Goal: Information Seeking & Learning: Learn about a topic

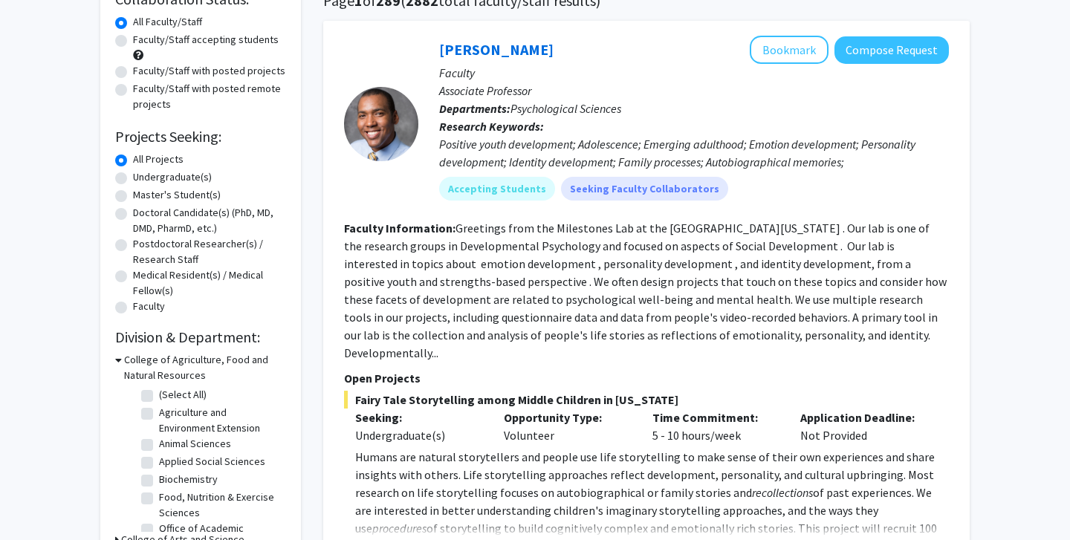
scroll to position [130, 0]
click at [133, 178] on label "Undergraduate(s)" at bounding box center [172, 177] width 79 height 16
click at [133, 178] on input "Undergraduate(s)" at bounding box center [138, 174] width 10 height 10
radio input "true"
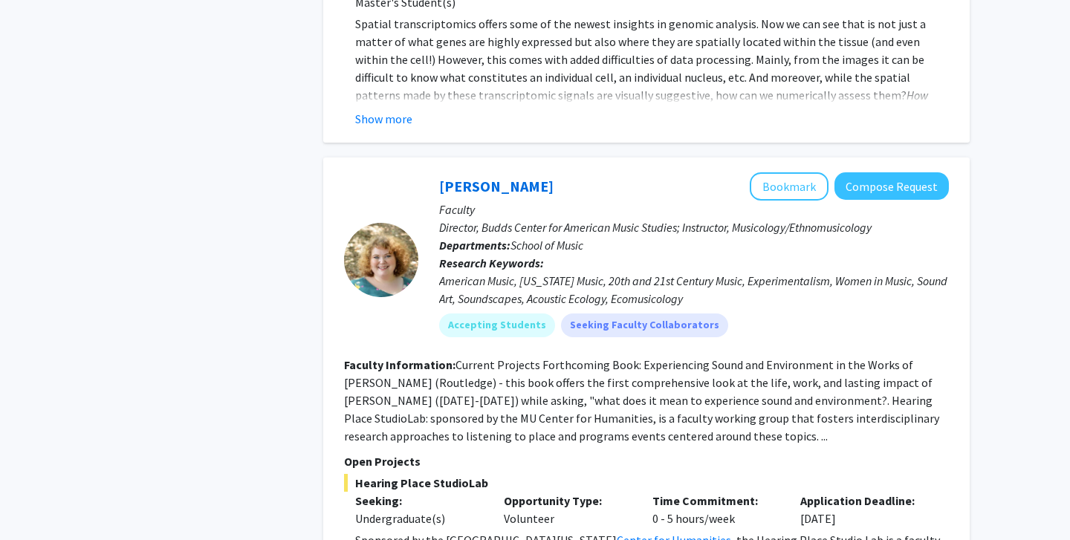
scroll to position [6688, 0]
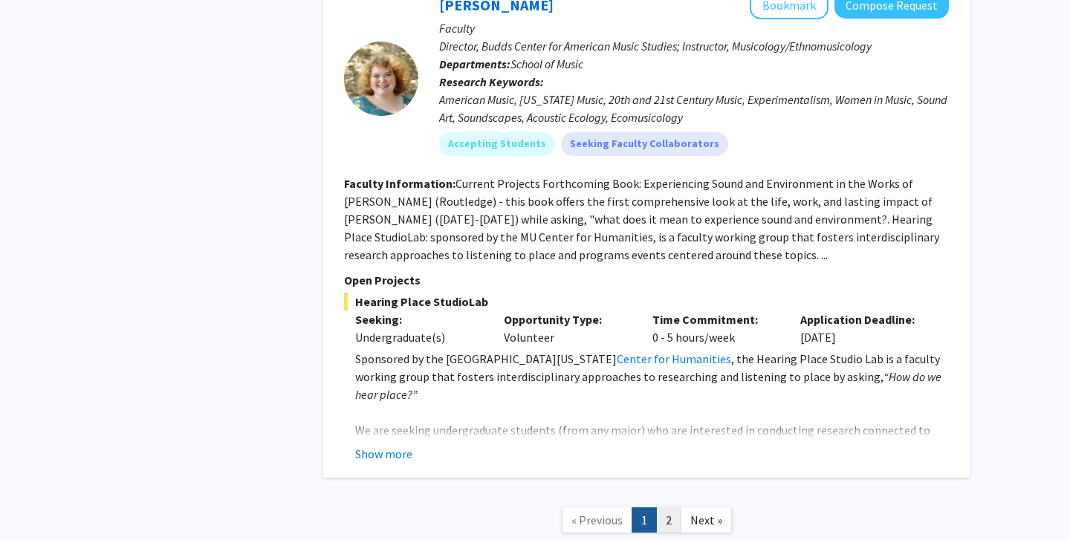
click at [662, 508] on link "2" at bounding box center [668, 521] width 25 height 26
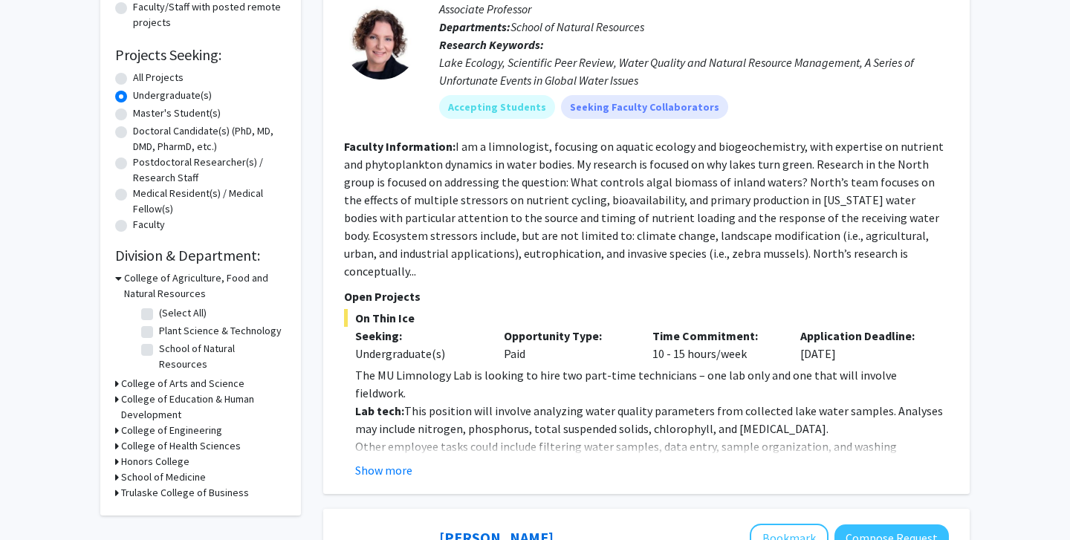
scroll to position [217, 0]
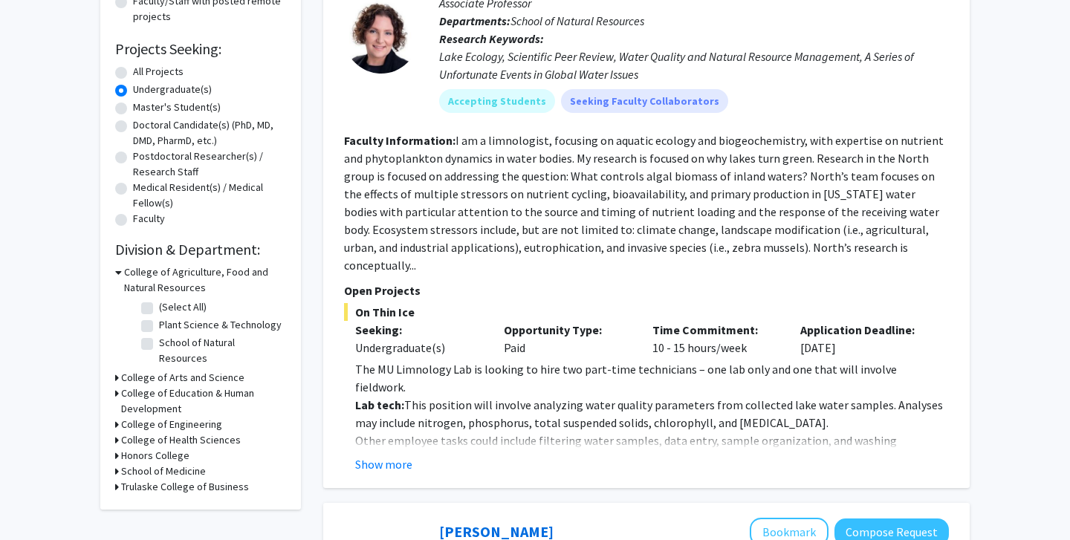
click at [172, 432] on h3 "College of Health Sciences" at bounding box center [181, 440] width 120 height 16
click at [172, 432] on h3 "College of Health Sciences" at bounding box center [184, 440] width 120 height 16
click at [128, 417] on h3 "College of Engineering" at bounding box center [171, 425] width 101 height 16
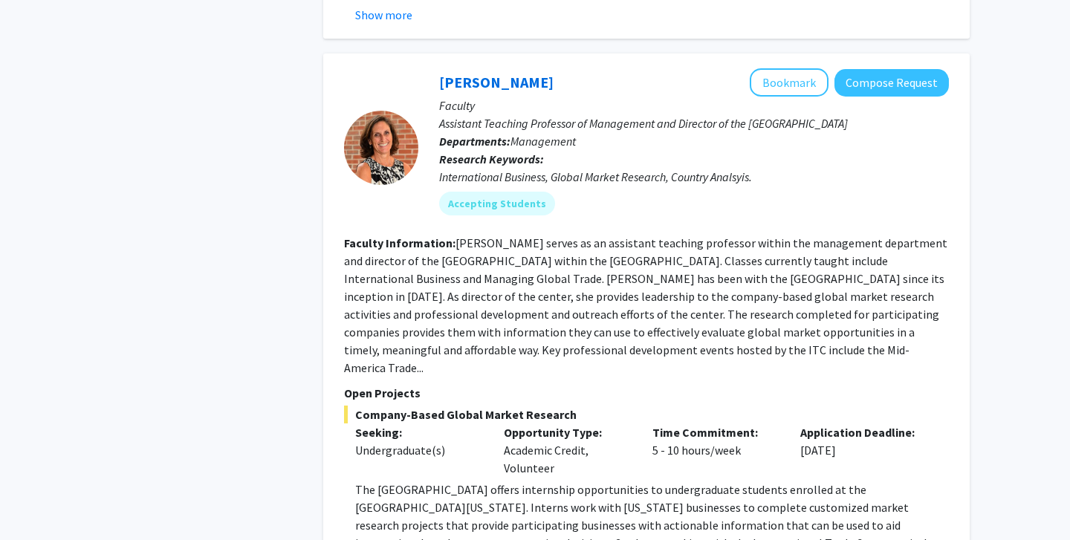
scroll to position [4293, 0]
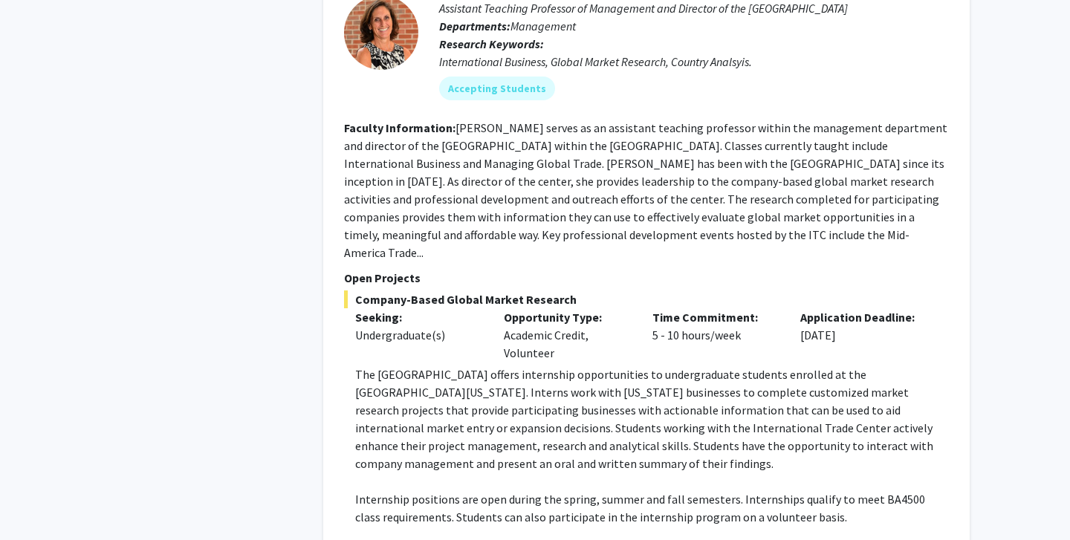
scroll to position [4389, 0]
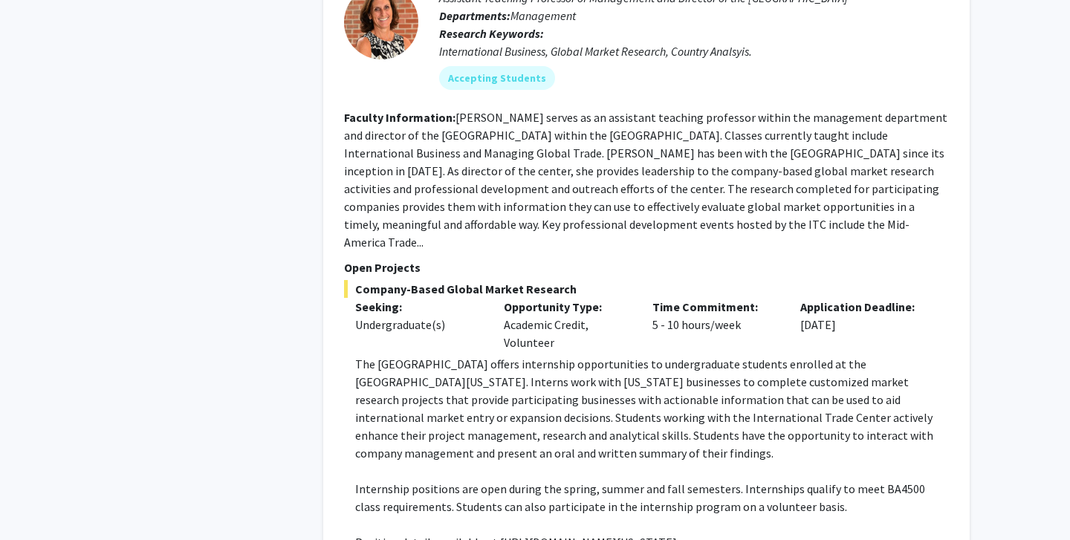
click at [565, 534] on p "Position details available at [URL][DOMAIN_NAME][US_STATE]" at bounding box center [652, 543] width 594 height 18
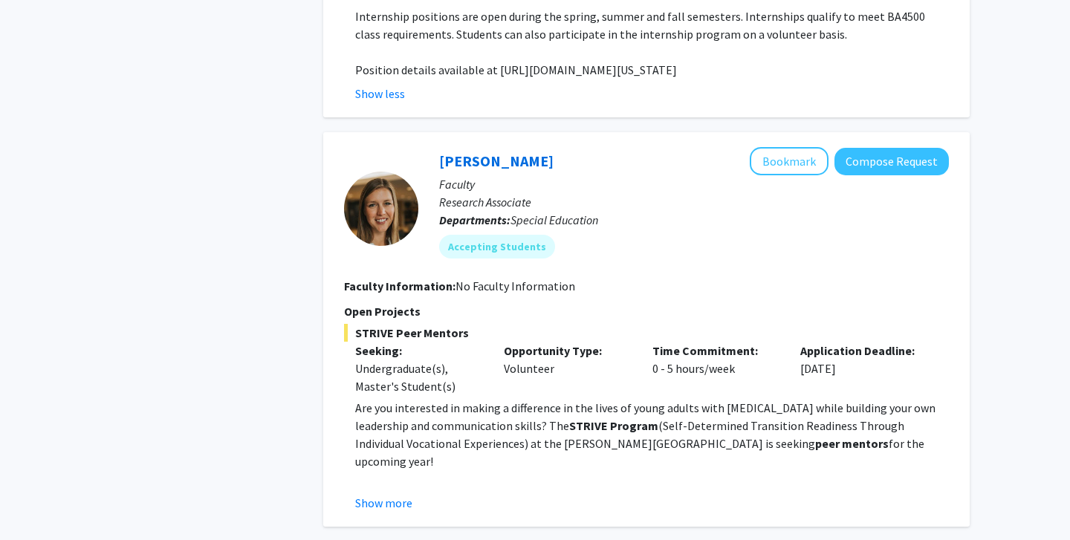
scroll to position [4863, 0]
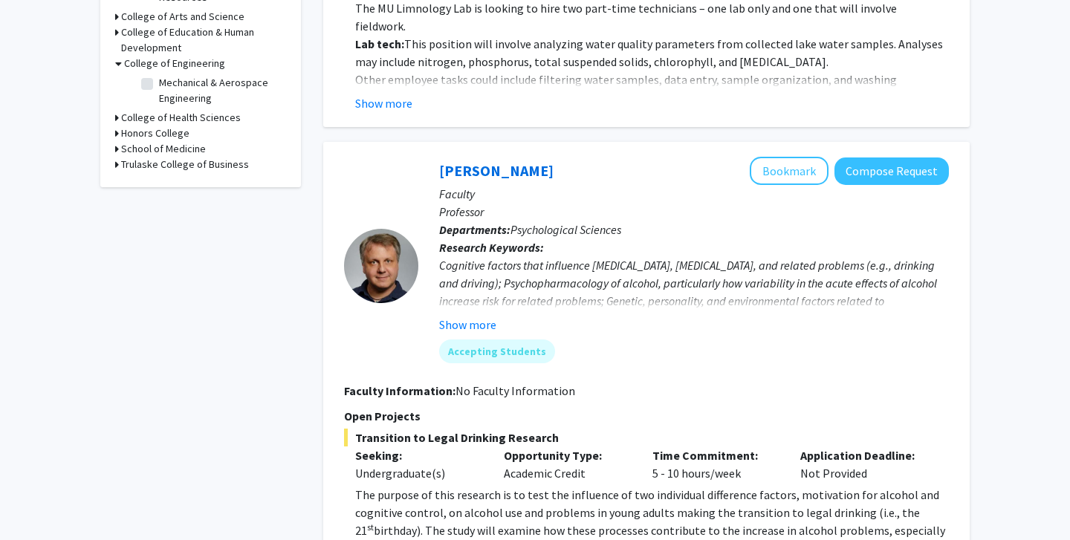
scroll to position [0, 0]
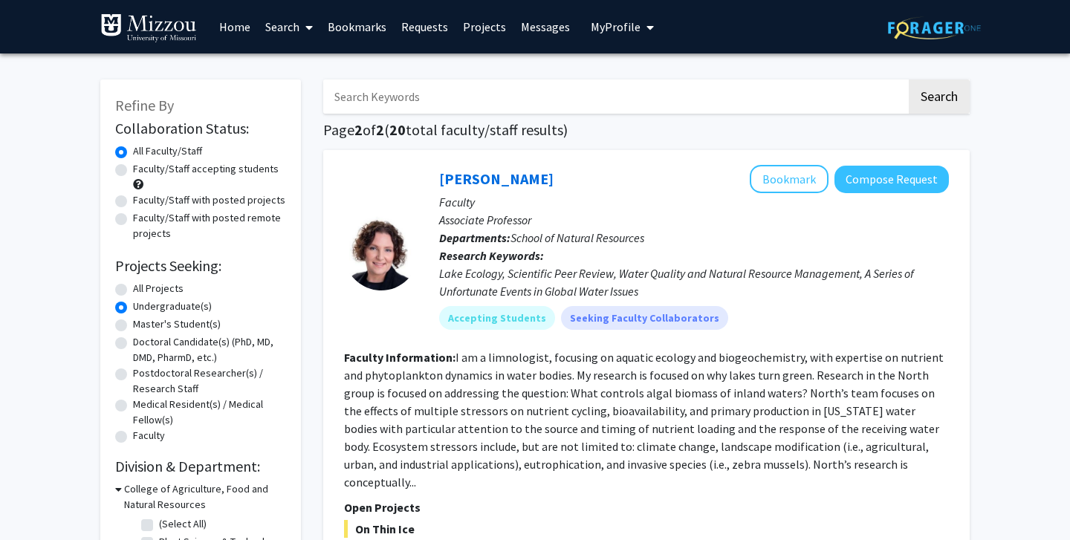
click at [490, 30] on link "Projects" at bounding box center [484, 27] width 58 height 52
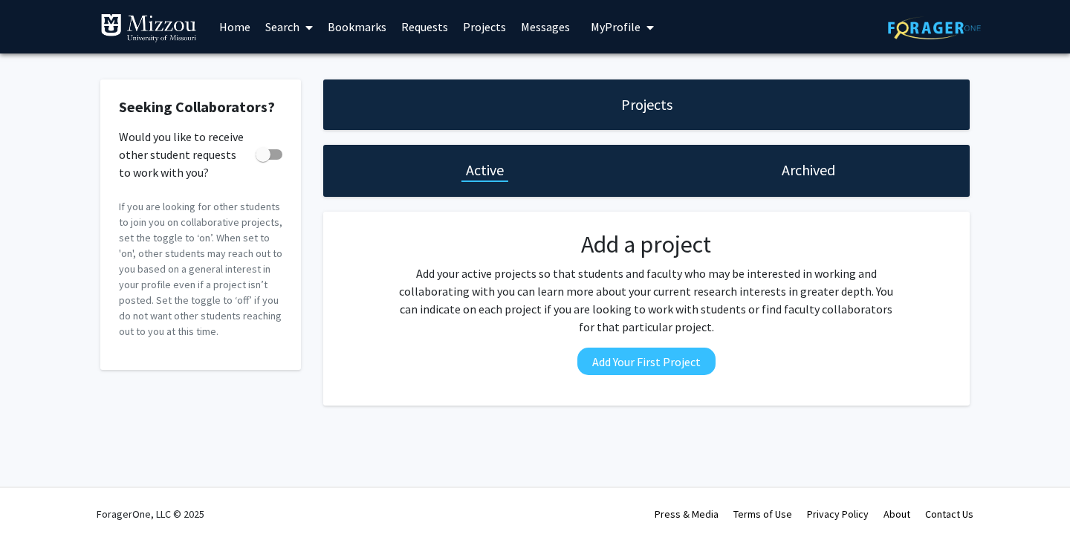
click at [250, 29] on link "Home" at bounding box center [235, 27] width 46 height 52
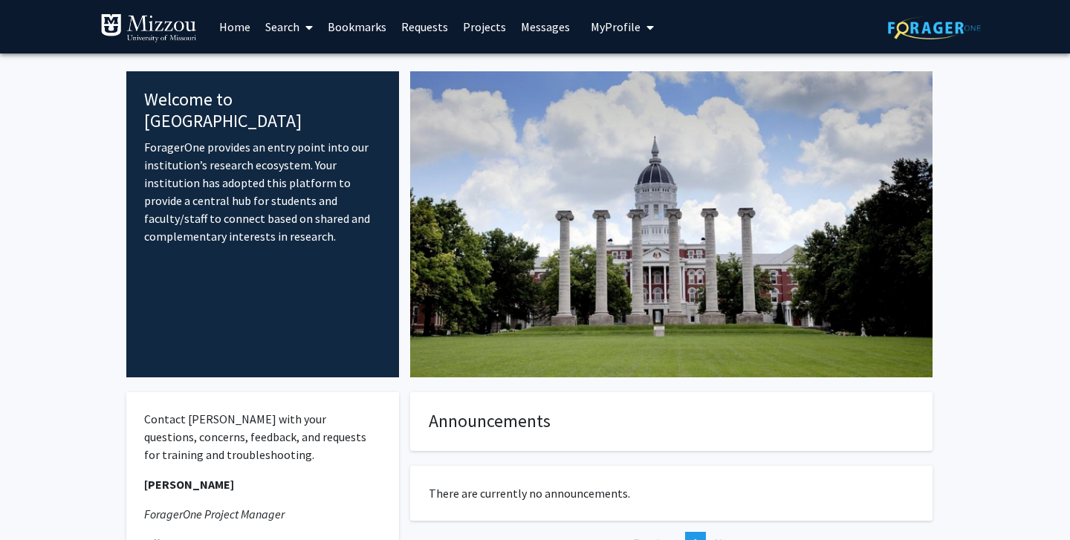
click at [294, 32] on link "Search" at bounding box center [289, 27] width 62 height 52
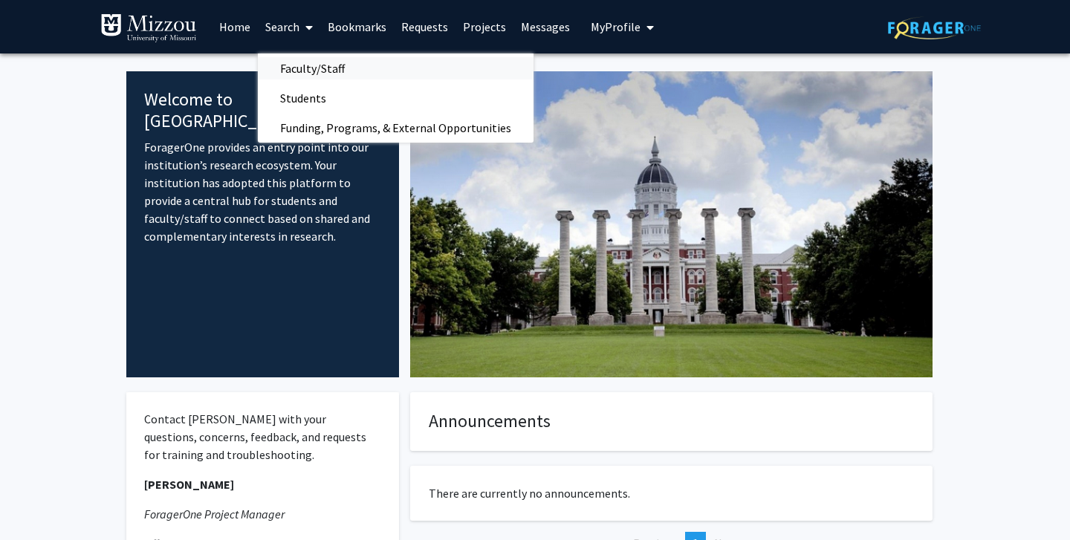
click at [308, 65] on span "Faculty/Staff" at bounding box center [312, 69] width 109 height 30
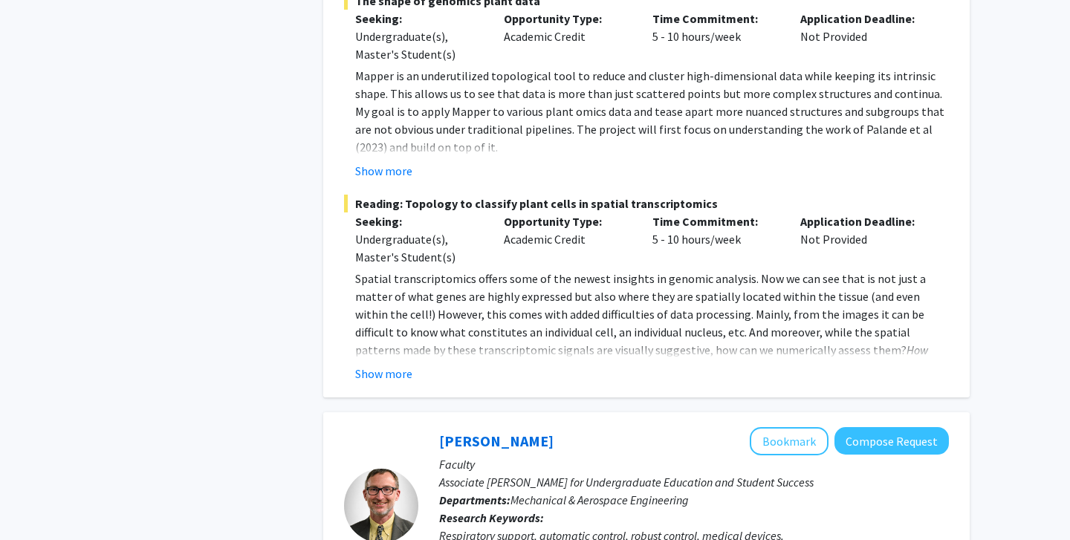
scroll to position [6791, 0]
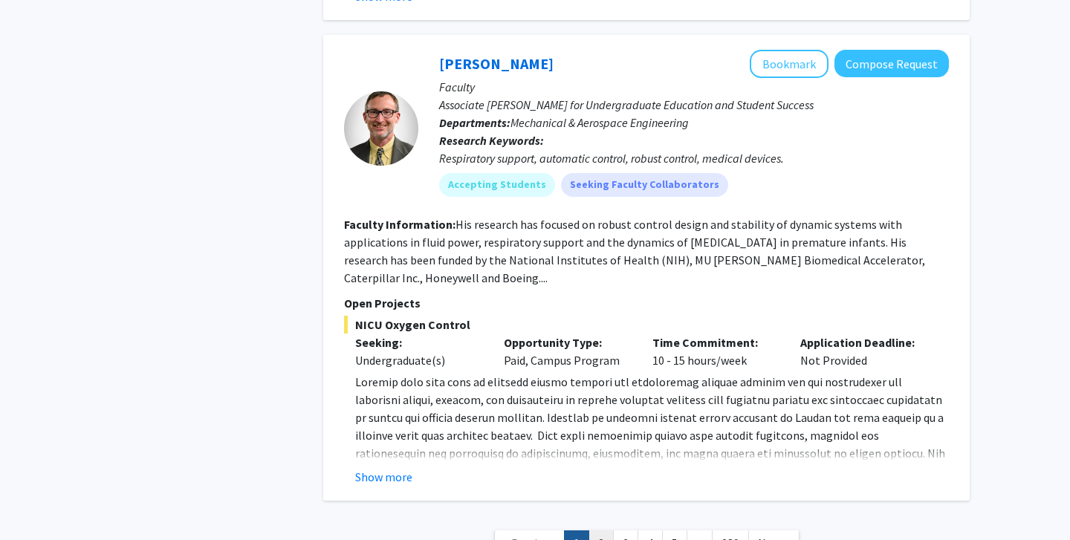
click at [600, 531] on link "2" at bounding box center [601, 544] width 25 height 26
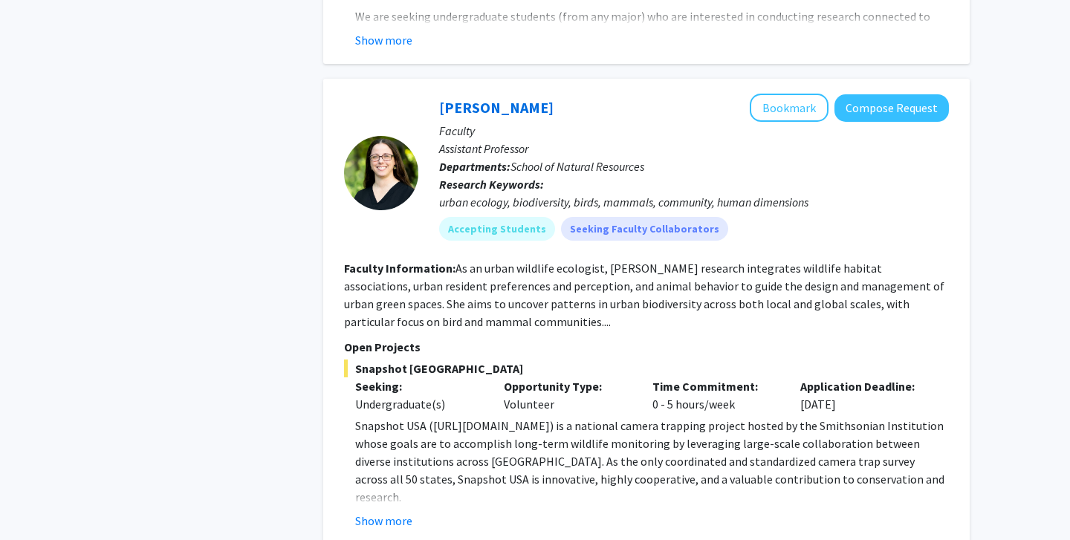
scroll to position [4888, 0]
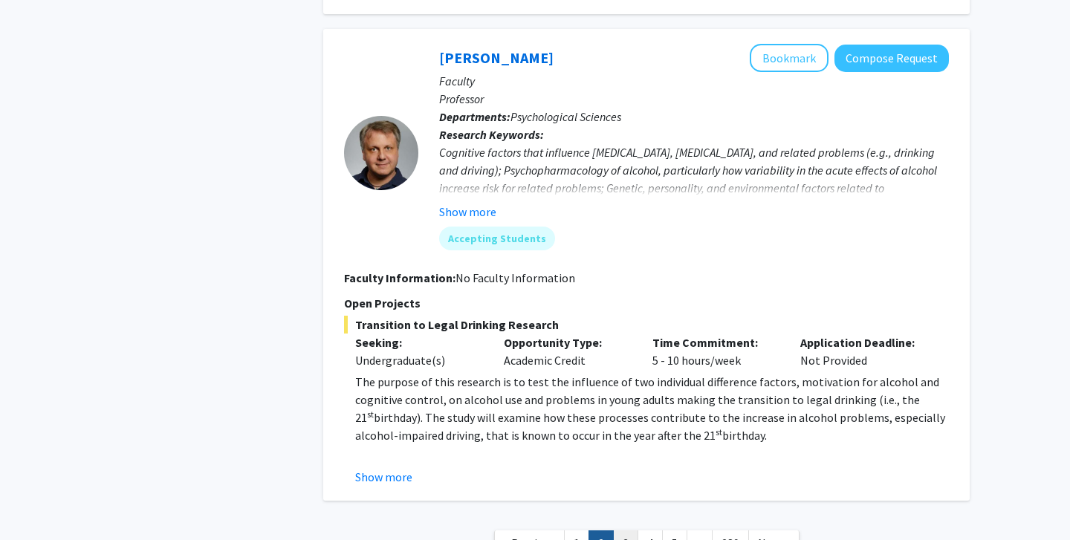
click at [624, 531] on link "3" at bounding box center [625, 544] width 25 height 26
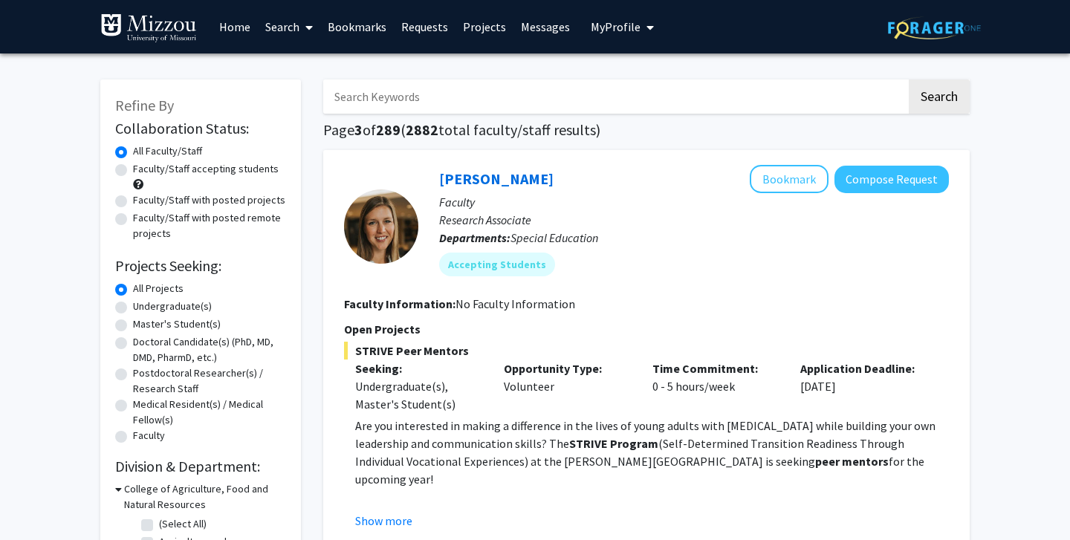
click at [184, 172] on label "Faculty/Staff accepting students" at bounding box center [206, 169] width 146 height 16
click at [143, 171] on input "Faculty/Staff accepting students" at bounding box center [138, 166] width 10 height 10
radio input "true"
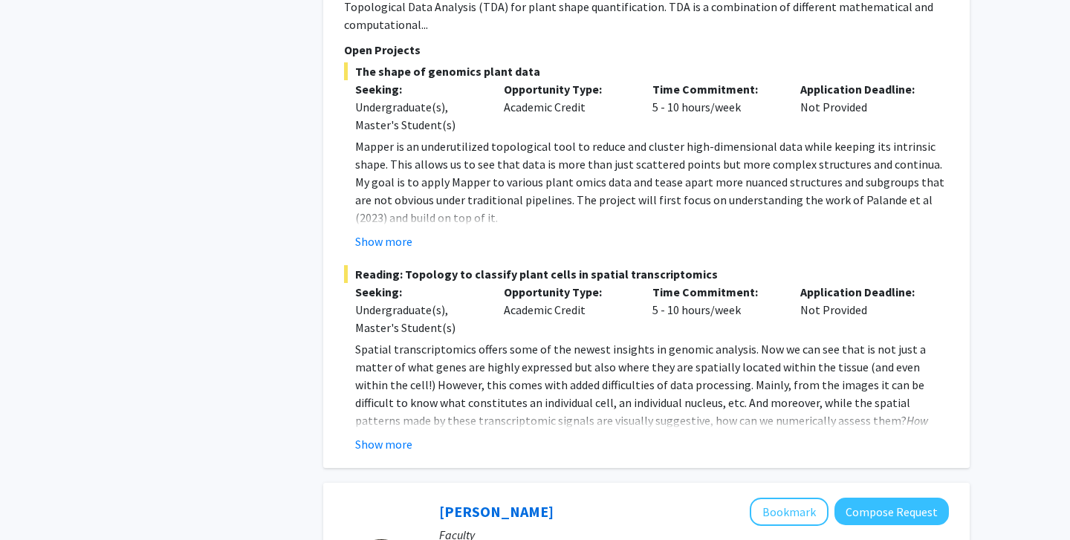
scroll to position [6791, 0]
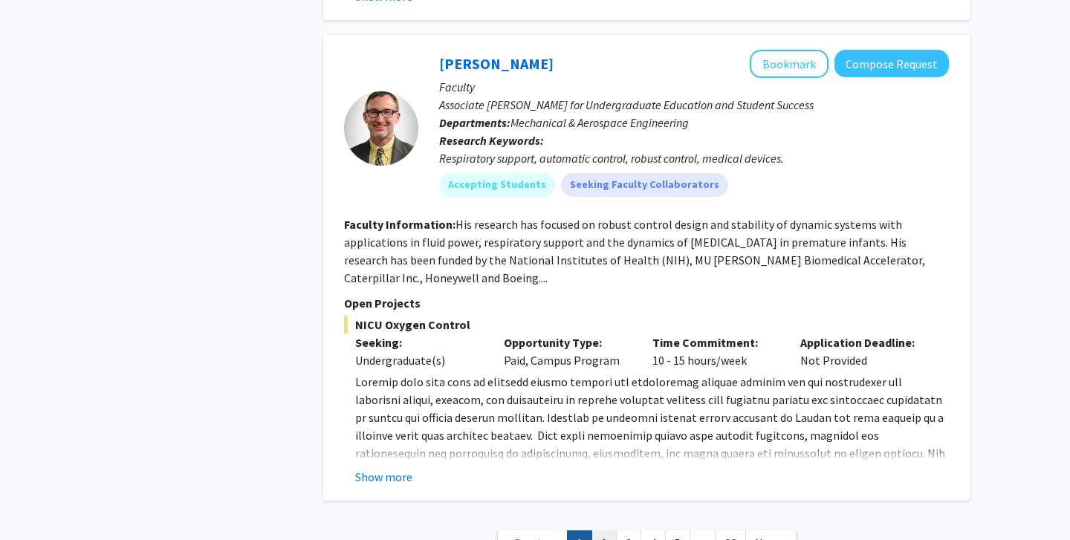
click at [606, 531] on link "2" at bounding box center [603, 544] width 25 height 26
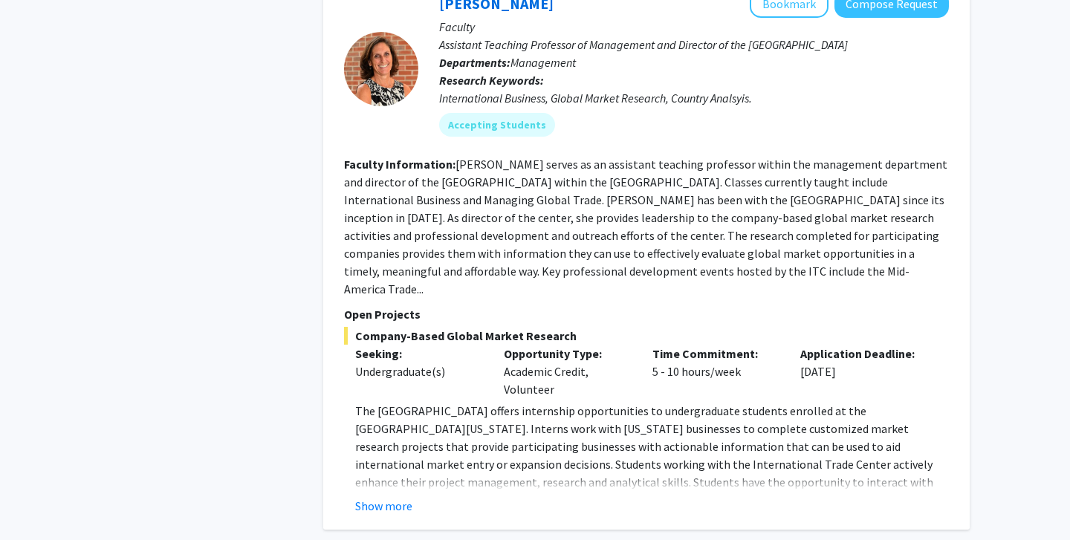
scroll to position [2315, 0]
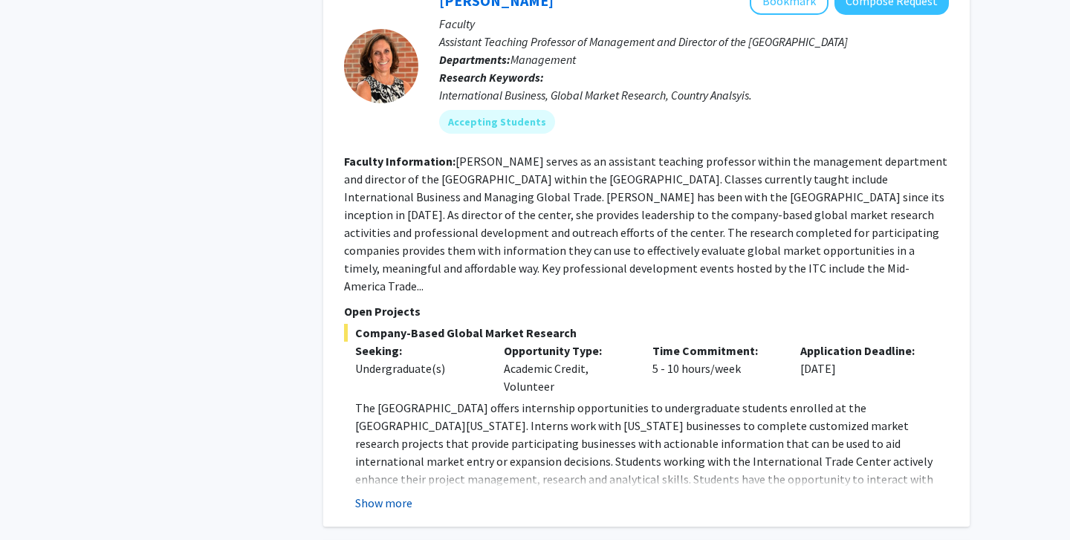
click at [410, 494] on button "Show more" at bounding box center [383, 503] width 57 height 18
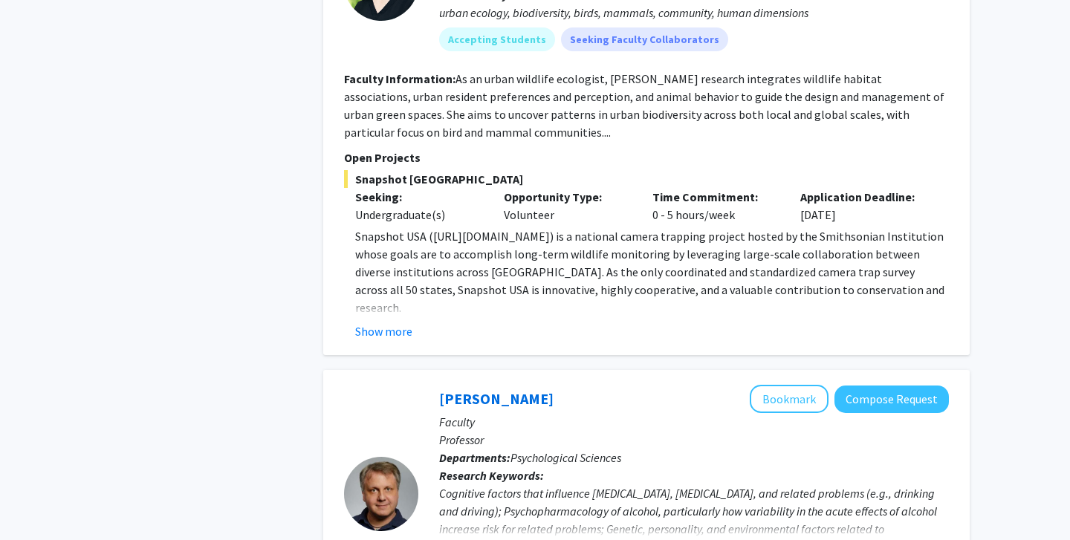
scroll to position [5013, 0]
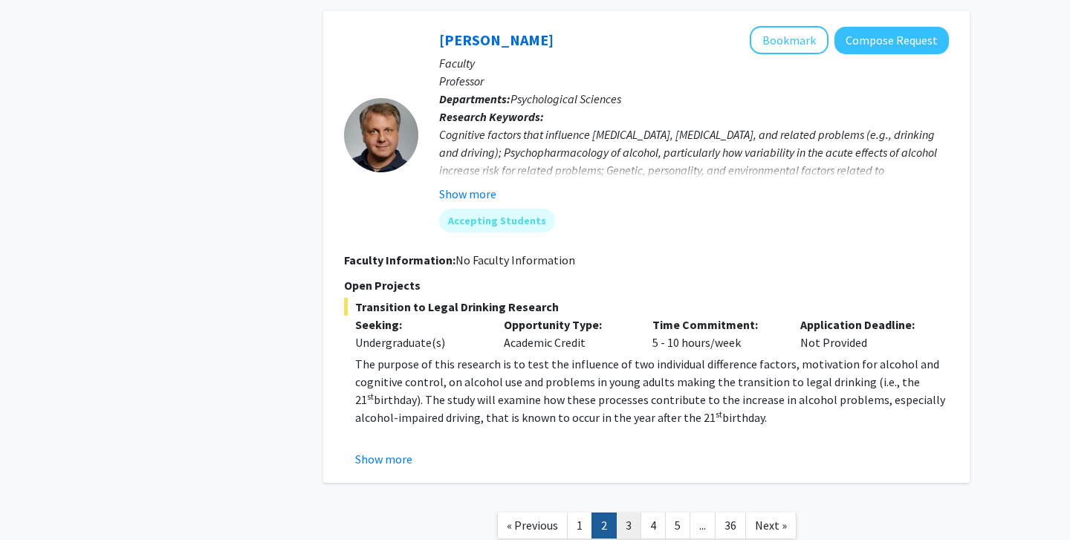
click at [620, 513] on link "3" at bounding box center [628, 526] width 25 height 26
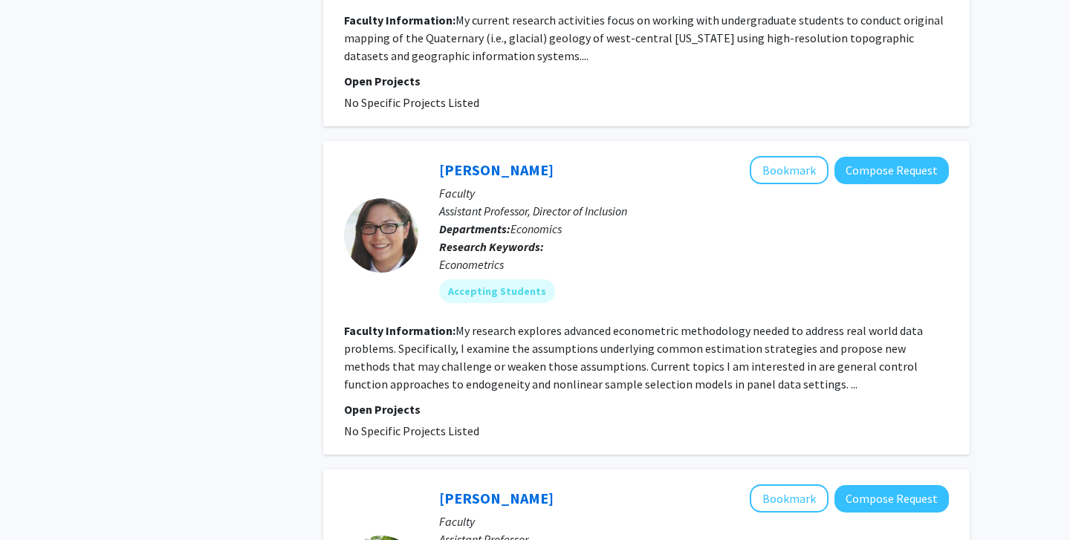
scroll to position [3185, 0]
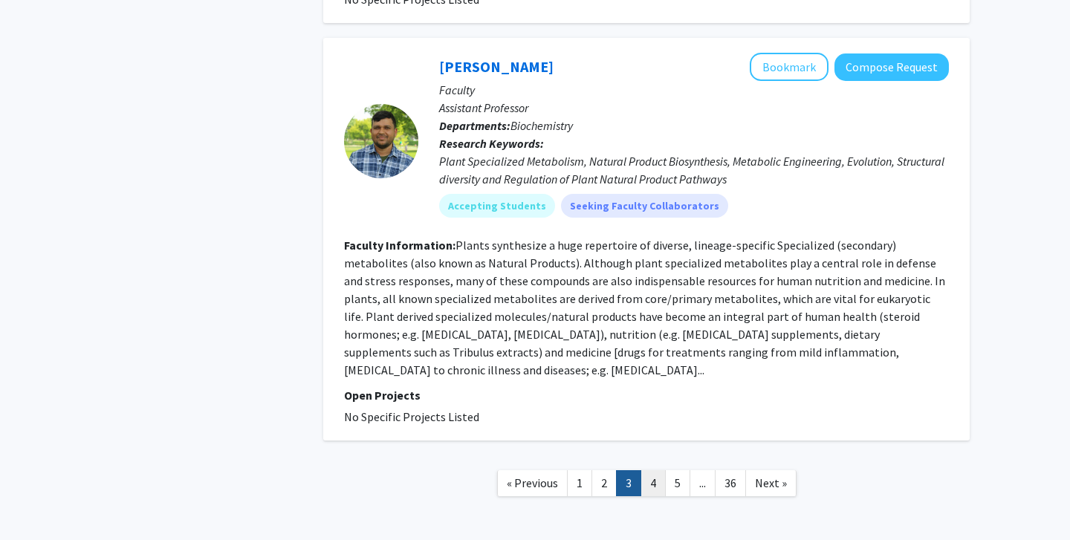
click at [642, 470] on link "4" at bounding box center [653, 483] width 25 height 26
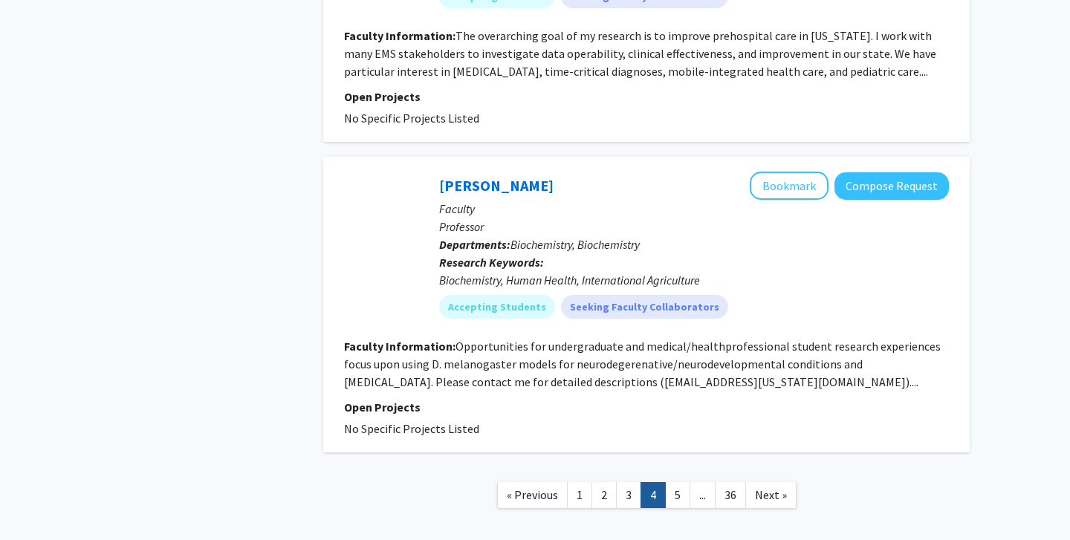
scroll to position [3507, 0]
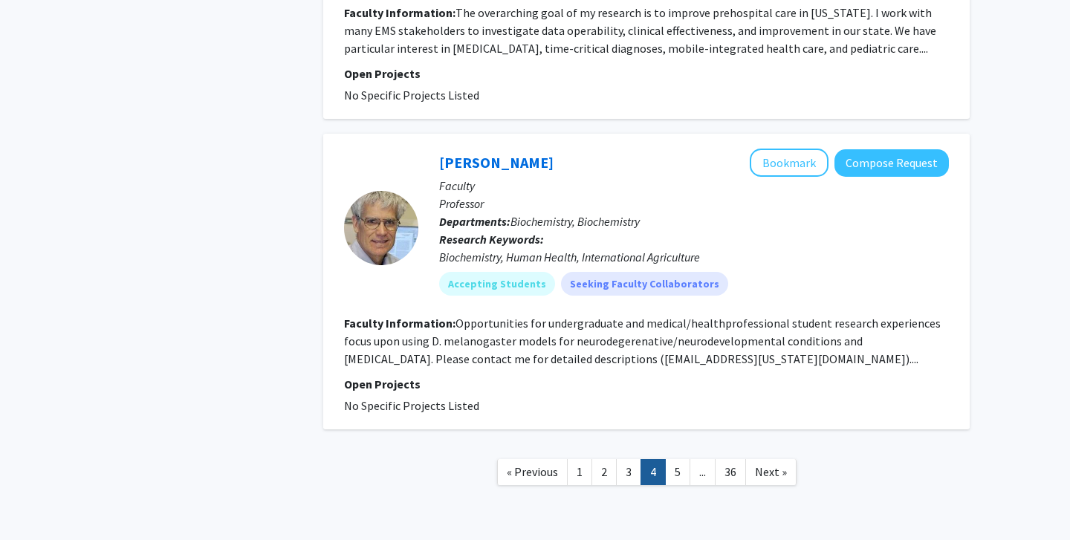
click at [671, 459] on link "5" at bounding box center [677, 472] width 25 height 26
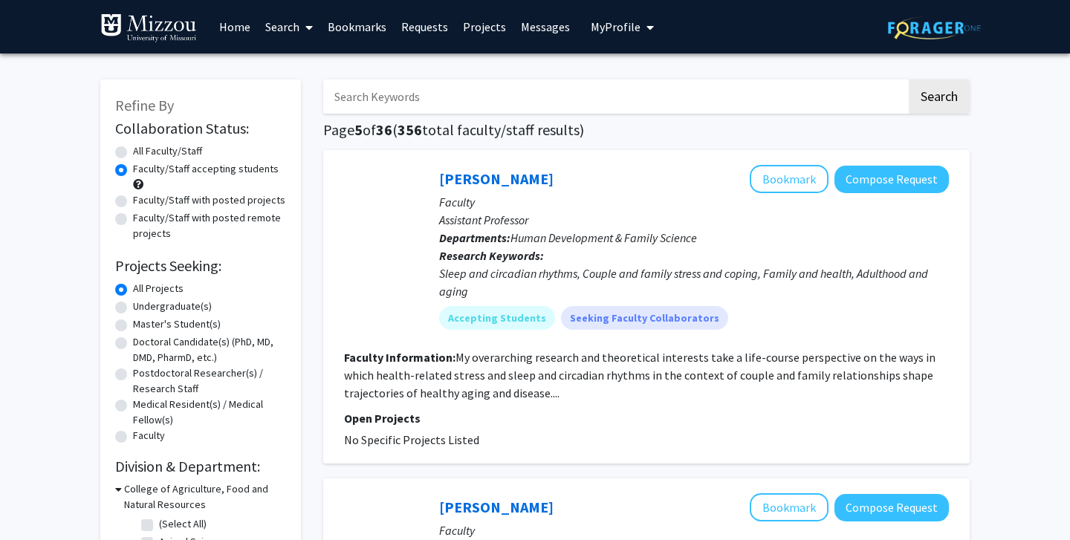
scroll to position [52, 0]
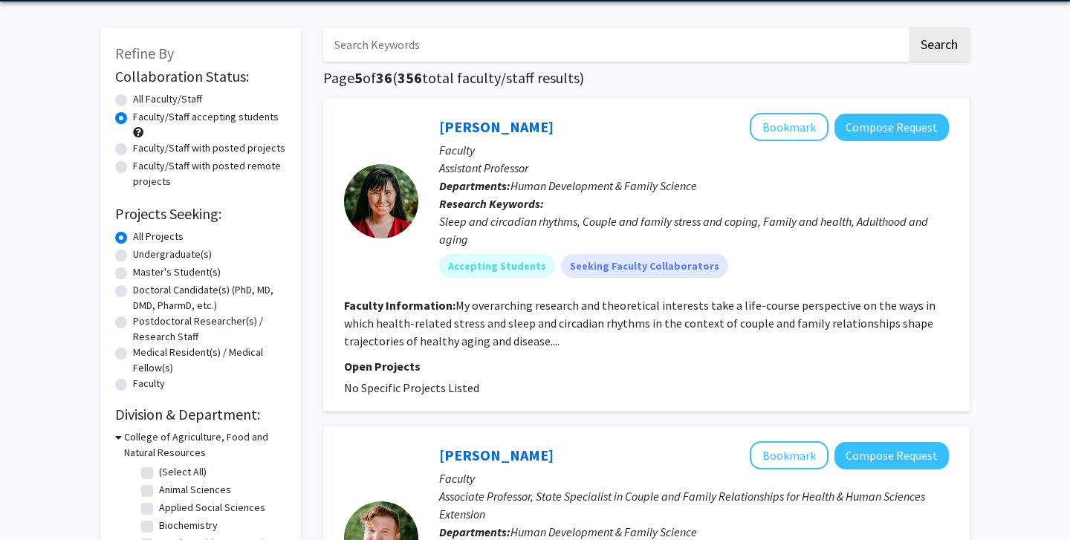
click at [204, 146] on label "Faculty/Staff with posted projects" at bounding box center [209, 148] width 152 height 16
click at [143, 146] on input "Faculty/Staff with posted projects" at bounding box center [138, 145] width 10 height 10
radio input "true"
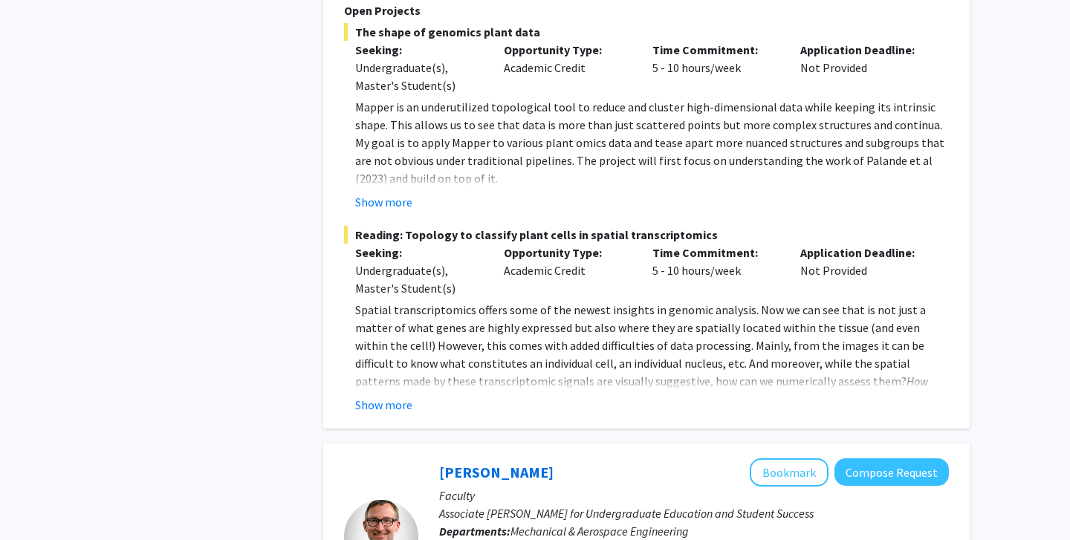
scroll to position [6791, 0]
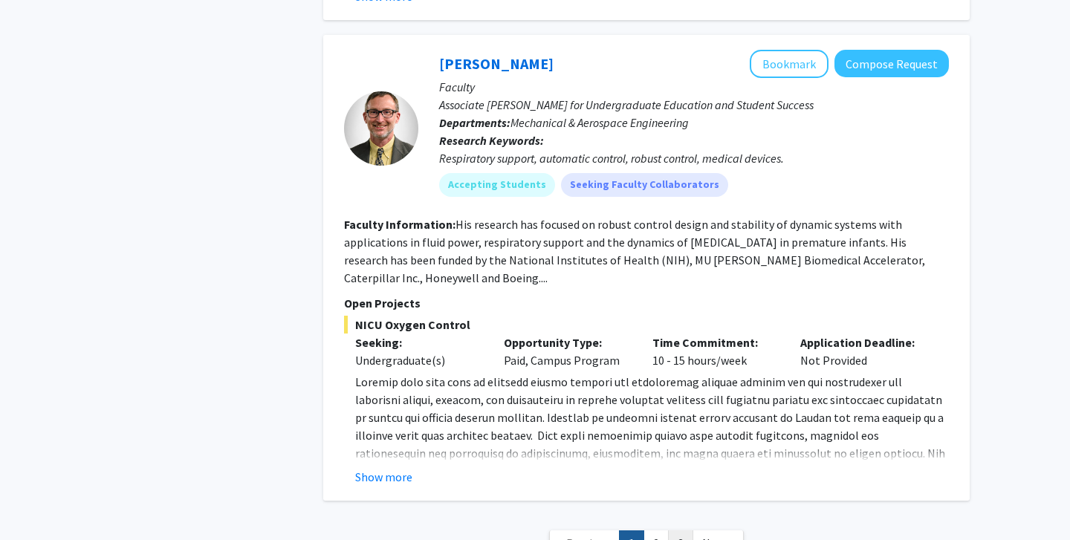
click at [684, 531] on link "3" at bounding box center [680, 544] width 25 height 26
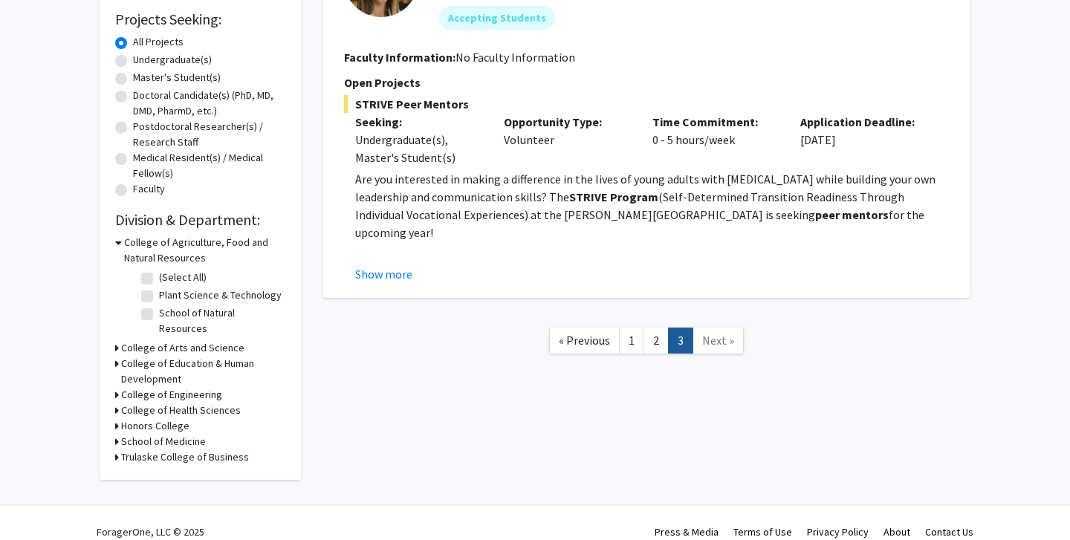
scroll to position [248, 0]
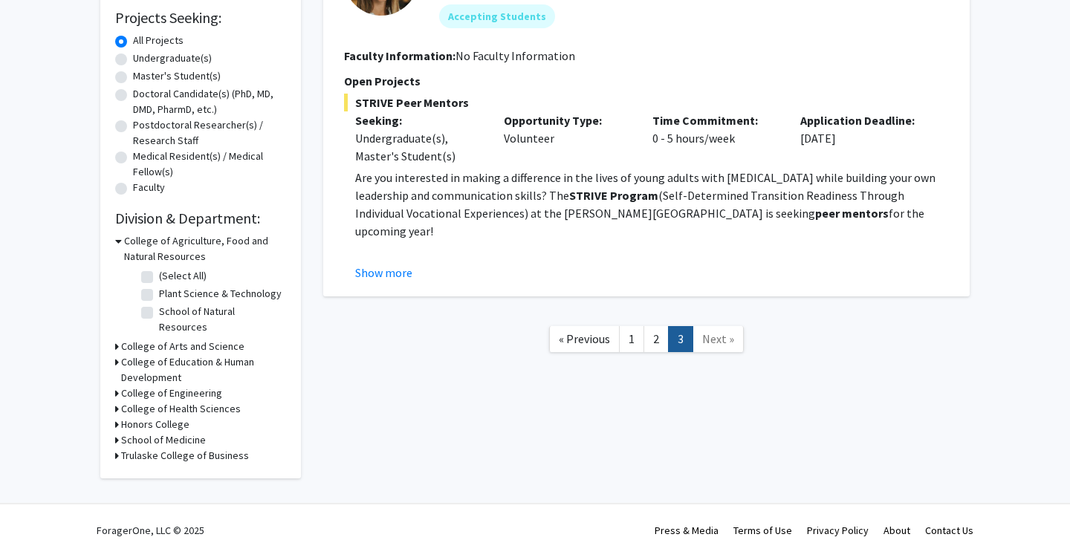
click at [386, 259] on fg-read-more "Are you interested in making a difference in the lives of young adults with [ME…" at bounding box center [646, 225] width 605 height 113
click at [389, 277] on button "Show more" at bounding box center [383, 273] width 57 height 18
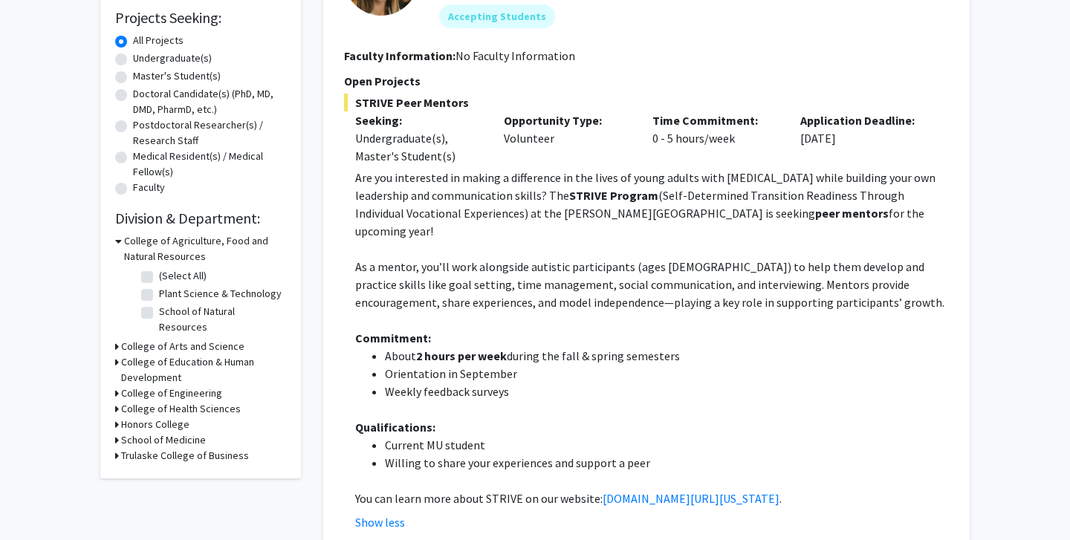
scroll to position [401, 0]
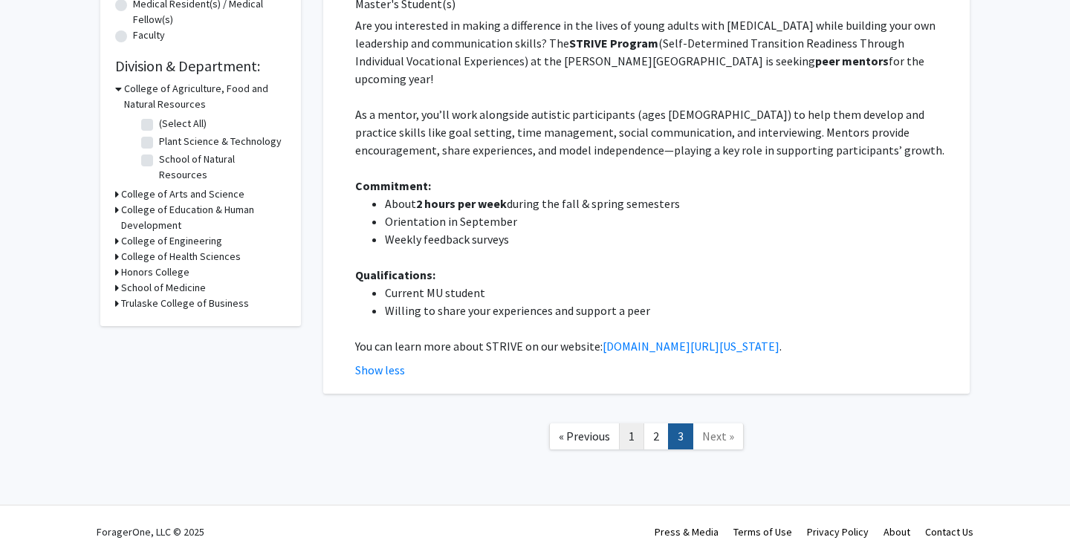
click at [641, 424] on link "1" at bounding box center [631, 437] width 25 height 26
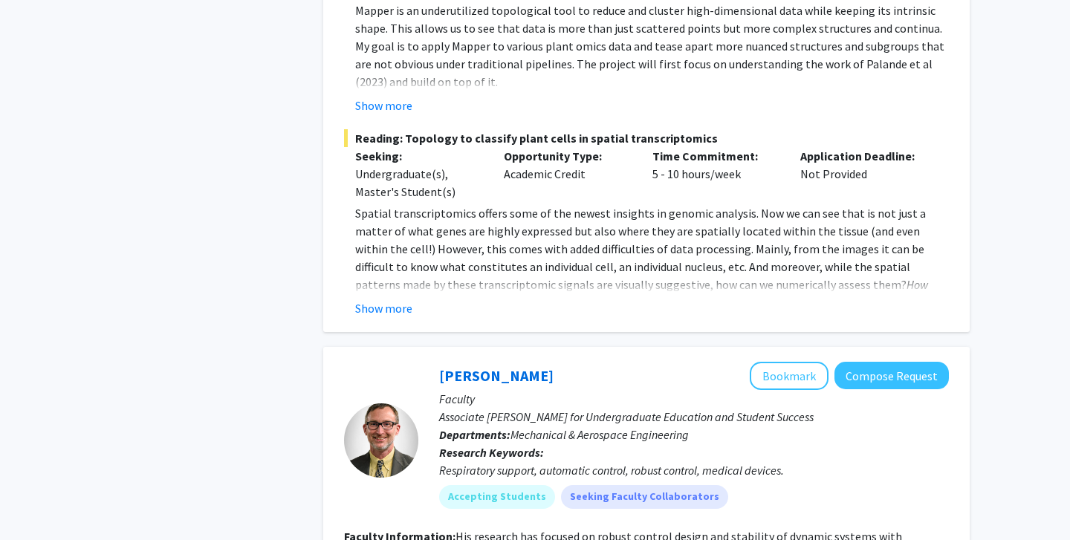
scroll to position [6791, 0]
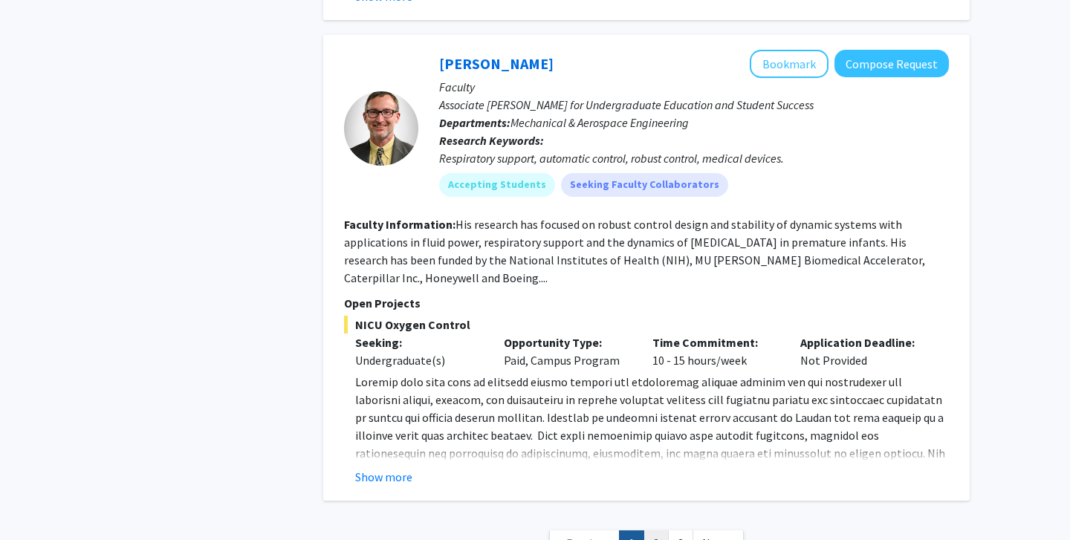
click at [665, 531] on link "2" at bounding box center [655, 544] width 25 height 26
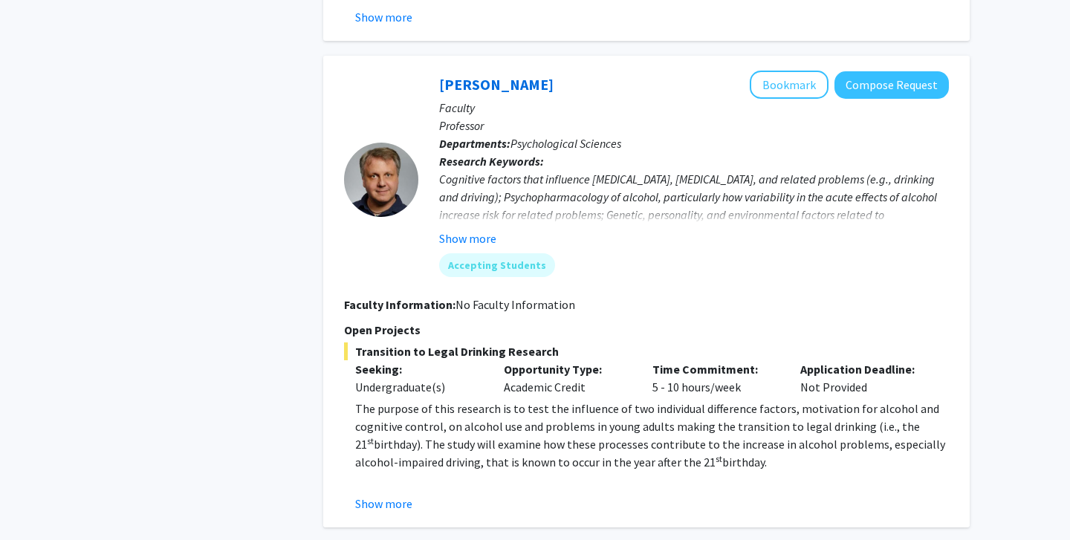
scroll to position [4860, 0]
click at [464, 230] on button "Show more" at bounding box center [467, 239] width 57 height 18
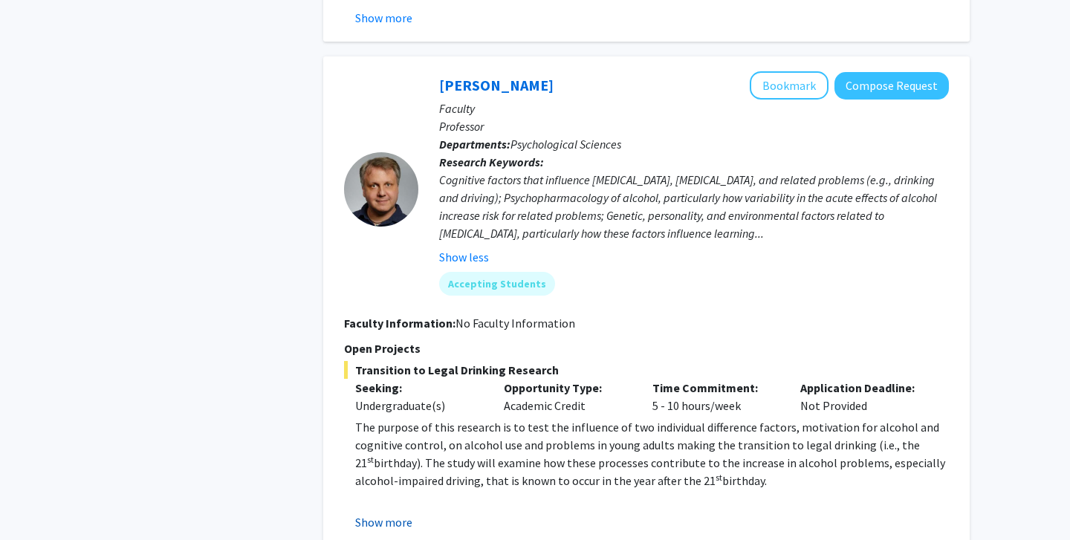
click at [403, 513] on button "Show more" at bounding box center [383, 522] width 57 height 18
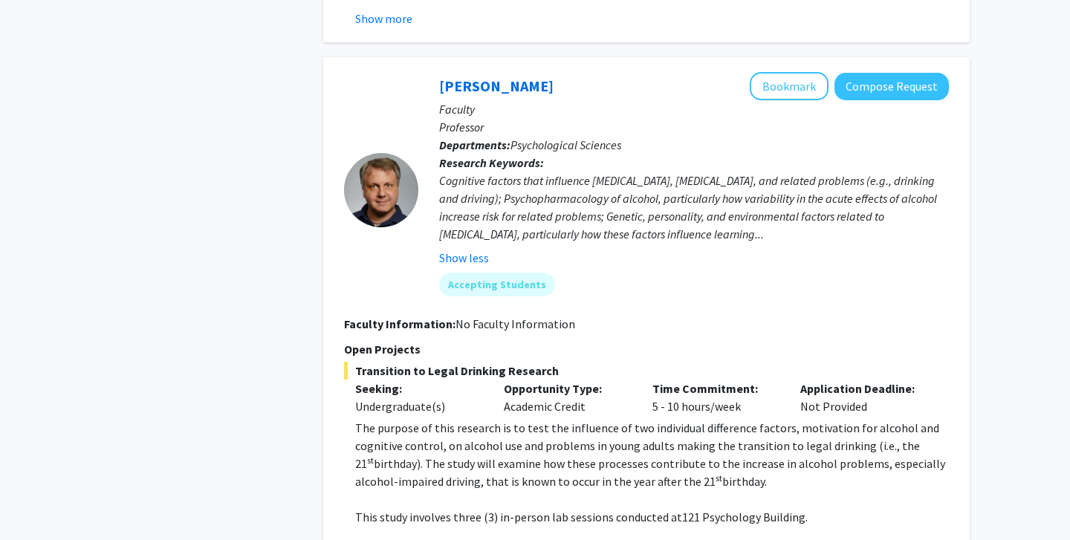
scroll to position [4859, 0]
click at [471, 250] on button "Show less" at bounding box center [464, 259] width 50 height 18
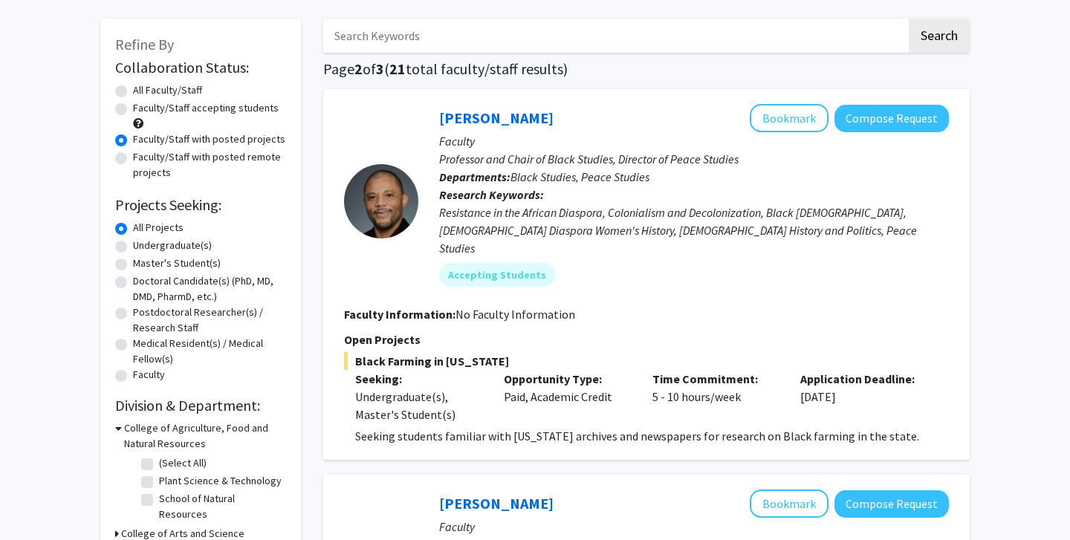
scroll to position [88, 0]
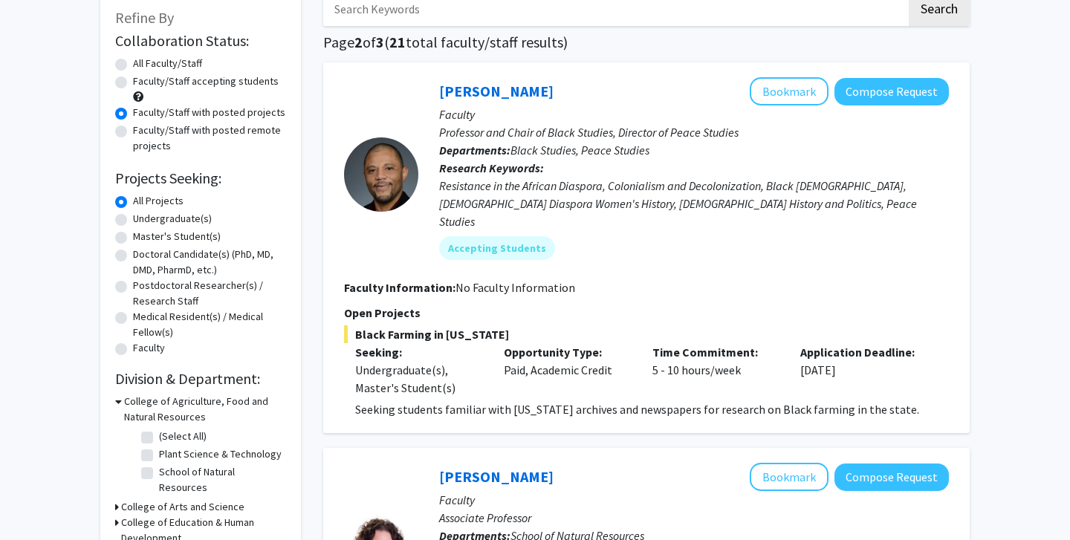
click at [213, 86] on label "Faculty/Staff accepting students" at bounding box center [206, 82] width 146 height 16
click at [143, 83] on input "Faculty/Staff accepting students" at bounding box center [138, 79] width 10 height 10
radio input "true"
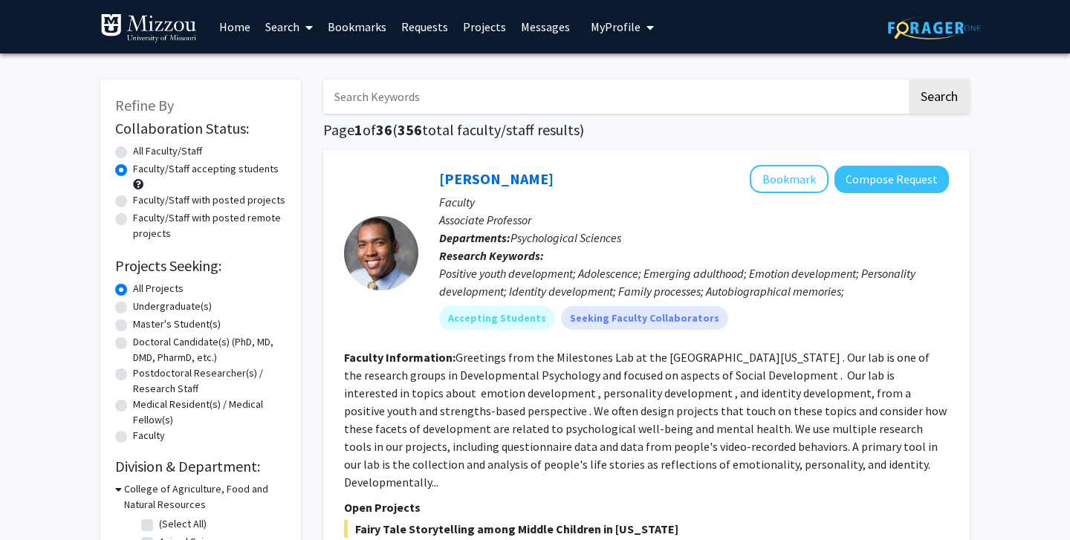
click at [613, 99] on input "Search Keywords" at bounding box center [614, 97] width 583 height 34
type input "data"
click at [909, 80] on button "Search" at bounding box center [939, 97] width 61 height 34
radio input "true"
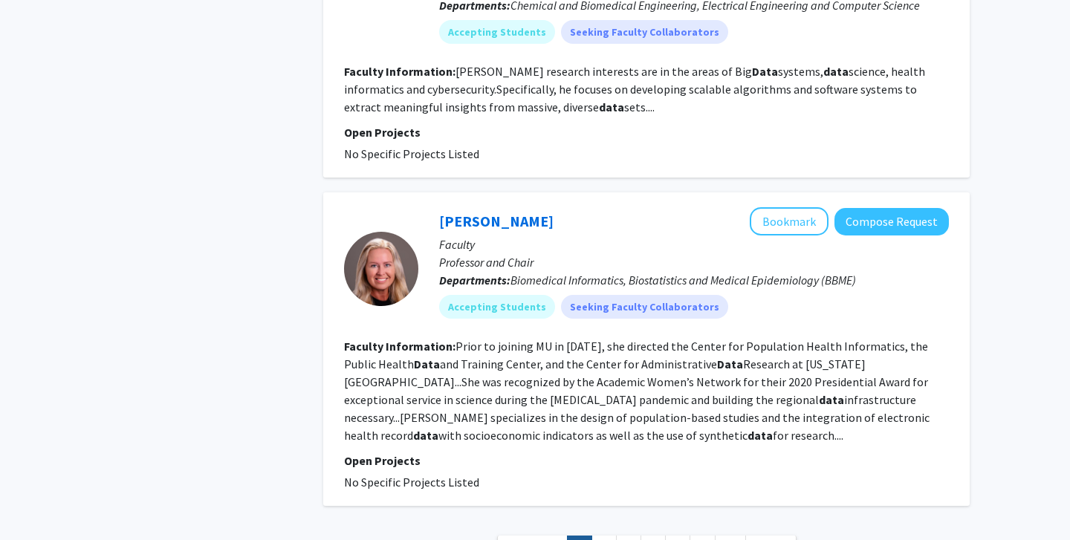
scroll to position [3107, 0]
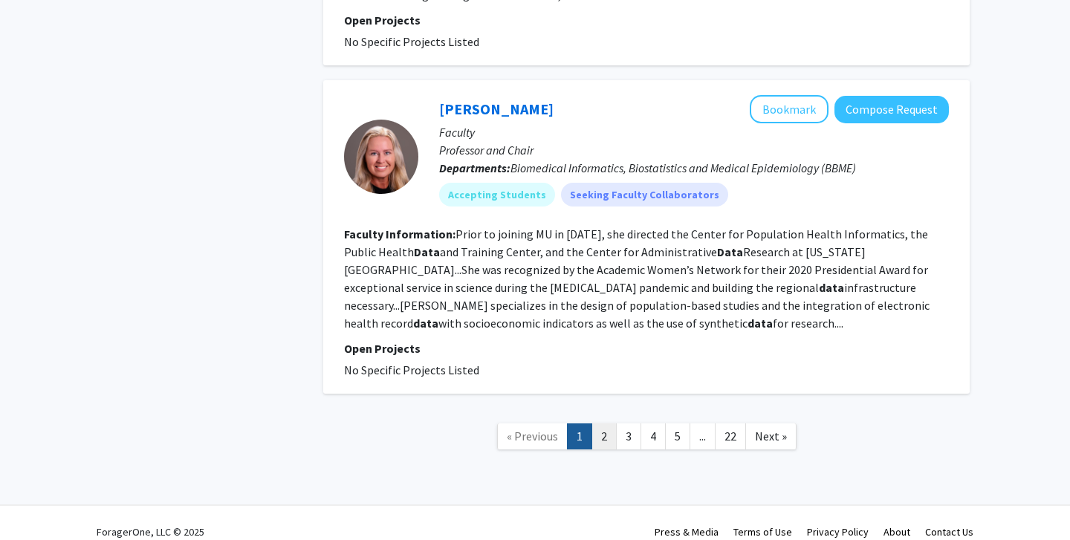
click at [601, 424] on link "2" at bounding box center [603, 437] width 25 height 26
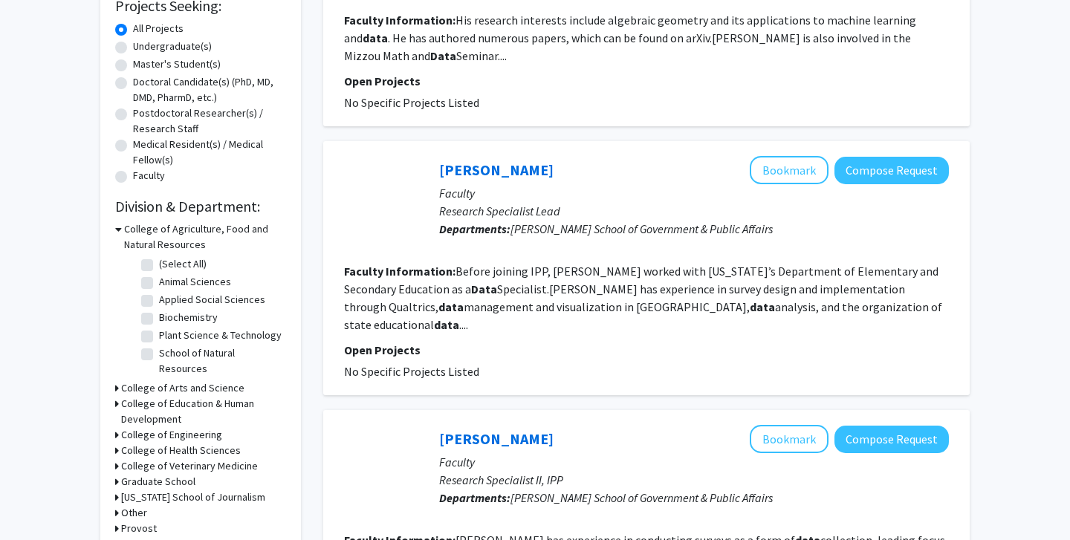
scroll to position [262, 0]
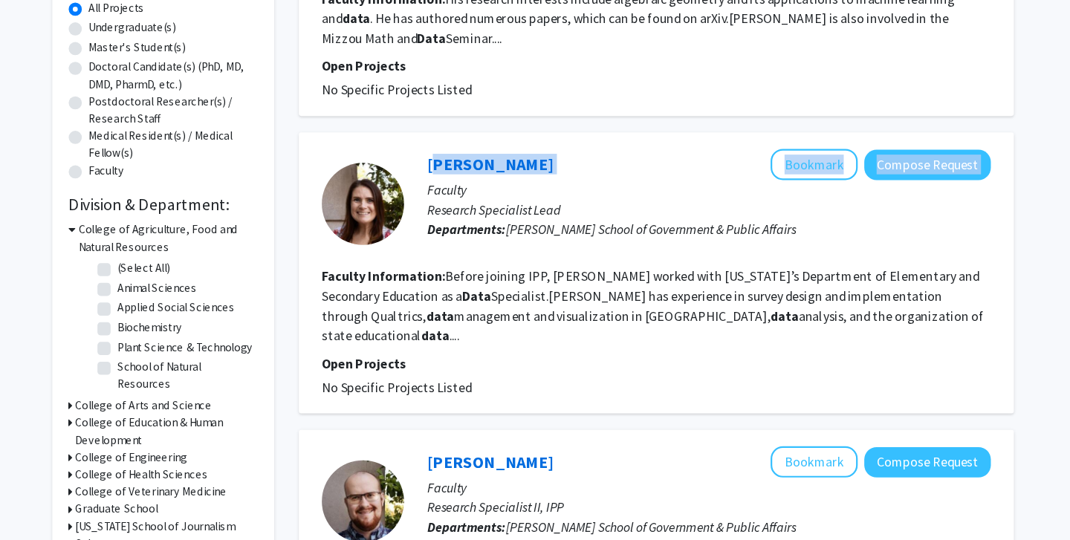
drag, startPoint x: 424, startPoint y: 168, endPoint x: 599, endPoint y: 166, distance: 174.6
click at [602, 169] on div "[PERSON_NAME] Bookmark Compose Request Faculty Research Specialist Lead Departm…" at bounding box center [683, 204] width 531 height 99
click at [599, 166] on div "[PERSON_NAME] Bookmark Compose Request" at bounding box center [694, 169] width 510 height 28
drag, startPoint x: 599, startPoint y: 166, endPoint x: 430, endPoint y: 166, distance: 168.7
click at [431, 166] on div "[PERSON_NAME] Bookmark Compose Request Faculty Research Specialist Lead Departm…" at bounding box center [683, 204] width 531 height 99
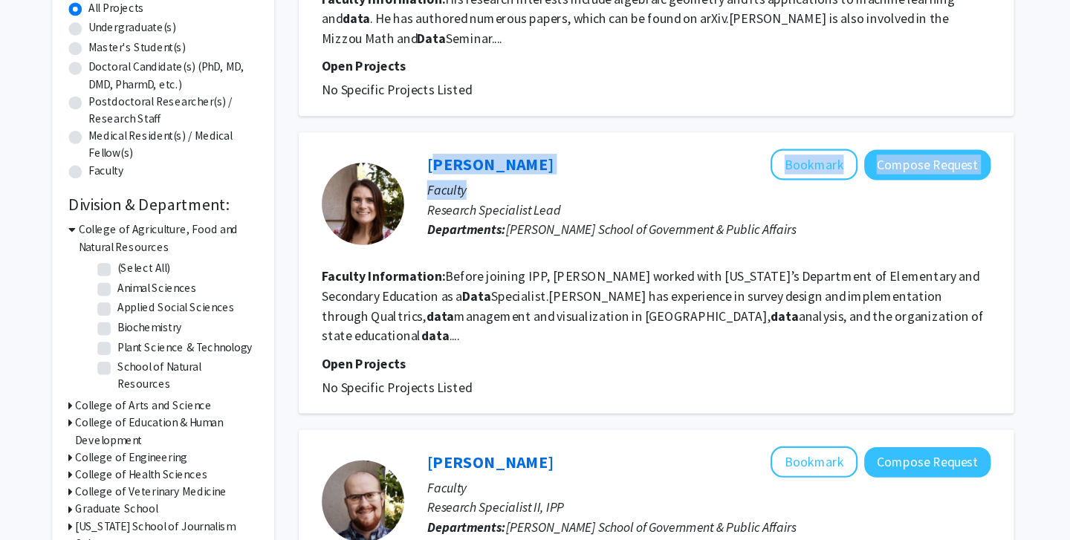
click at [422, 144] on div "[PERSON_NAME] Bookmark Compose Request Faculty Research Specialist Lead Departm…" at bounding box center [646, 267] width 646 height 254
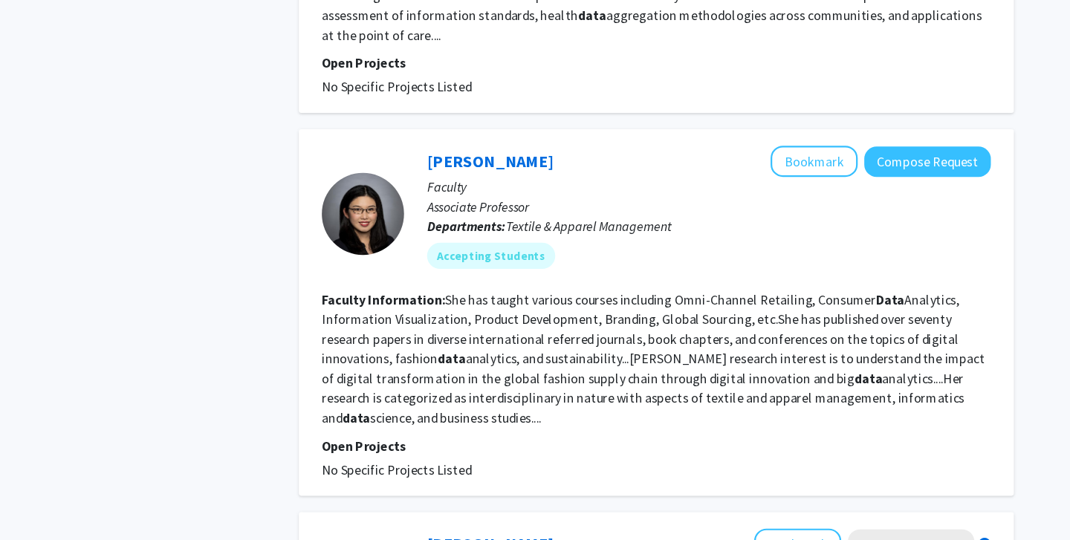
scroll to position [1058, 0]
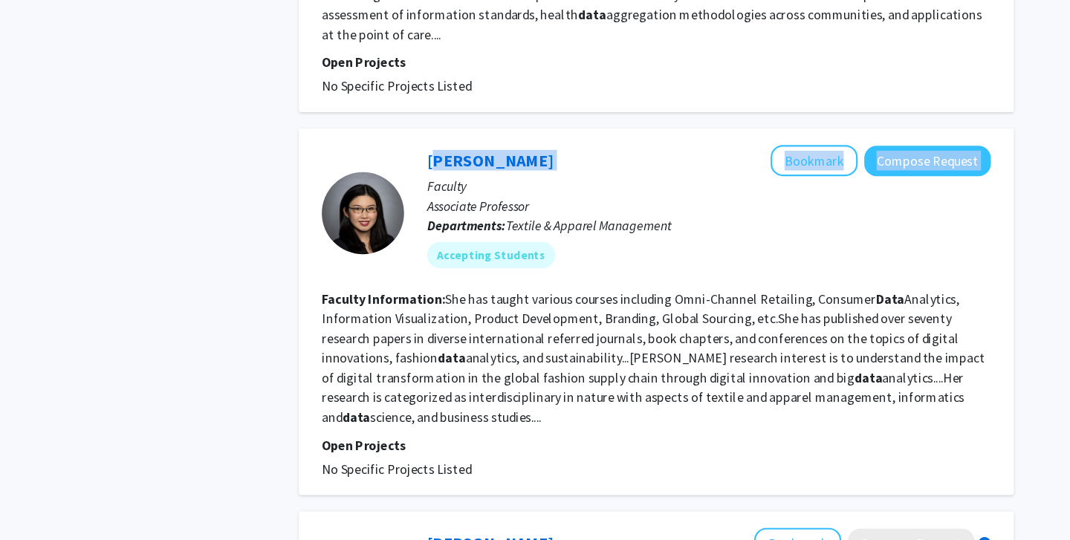
drag, startPoint x: 431, startPoint y: 176, endPoint x: 502, endPoint y: 183, distance: 70.9
click at [502, 184] on div "[PERSON_NAME] Bookmark Compose Request Faculty Associate Professor Departments:…" at bounding box center [683, 244] width 531 height 123
click at [502, 183] on div "[PERSON_NAME] Bookmark Compose Request" at bounding box center [694, 197] width 510 height 28
drag, startPoint x: 502, startPoint y: 183, endPoint x: 453, endPoint y: 179, distance: 48.4
click at [453, 183] on div "[PERSON_NAME] Bookmark Compose Request" at bounding box center [694, 197] width 510 height 28
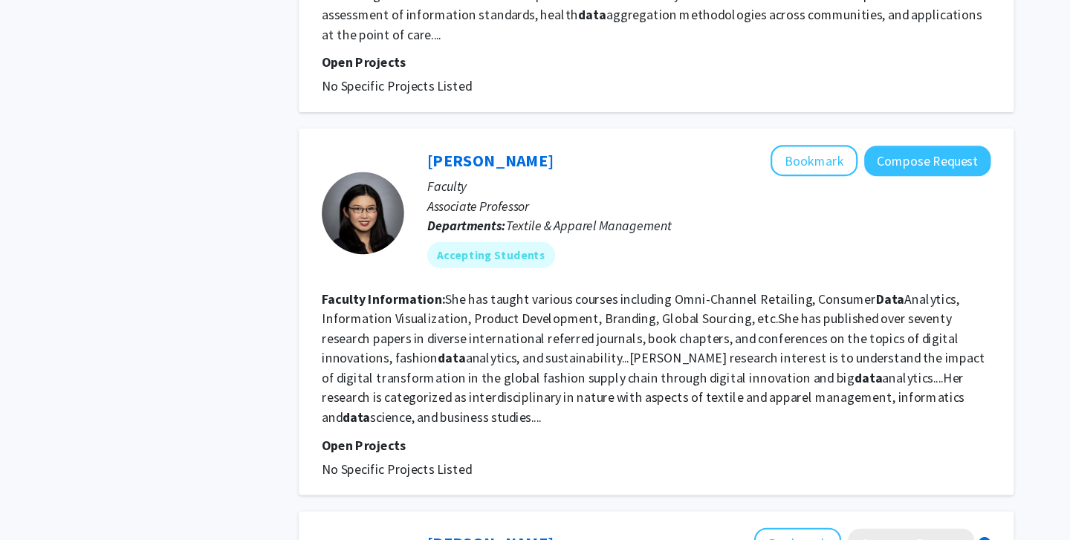
click at [409, 143] on div "[PERSON_NAME] Bookmark Compose Request Faculty Professor Departments: Mathemati…" at bounding box center [646, 502] width 646 height 2821
drag, startPoint x: 424, startPoint y: 155, endPoint x: 482, endPoint y: 175, distance: 61.1
click at [482, 175] on div "[PERSON_NAME] Bookmark Compose Request Faculty Associate Professor Departments:…" at bounding box center [646, 333] width 646 height 331
copy link "[PERSON_NAME]"
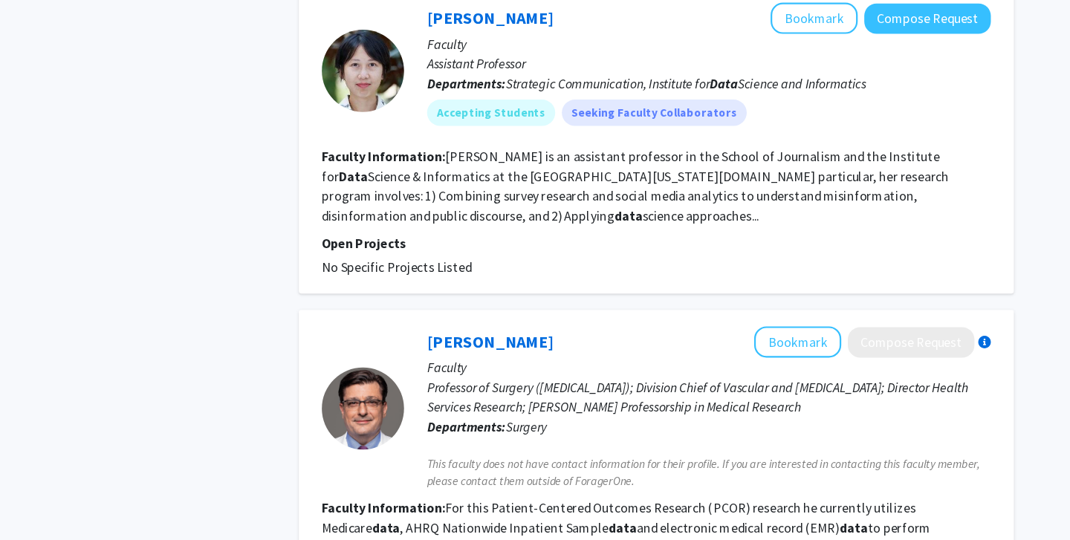
scroll to position [1882, 0]
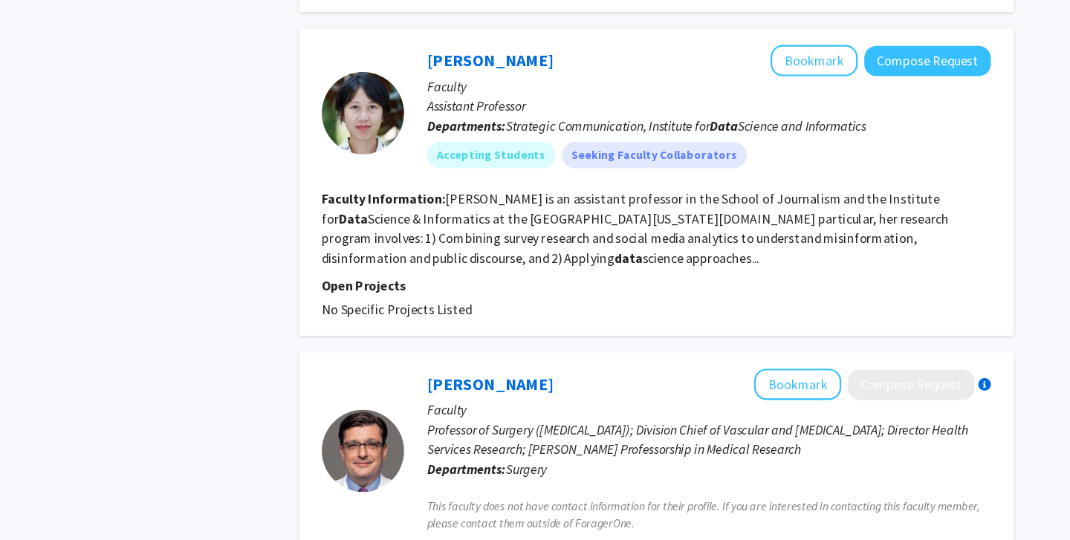
click at [431, 230] on fg-search-faculty "[PERSON_NAME] Bookmark Compose Request Faculty Assistant Professor Departments:…" at bounding box center [646, 165] width 605 height 248
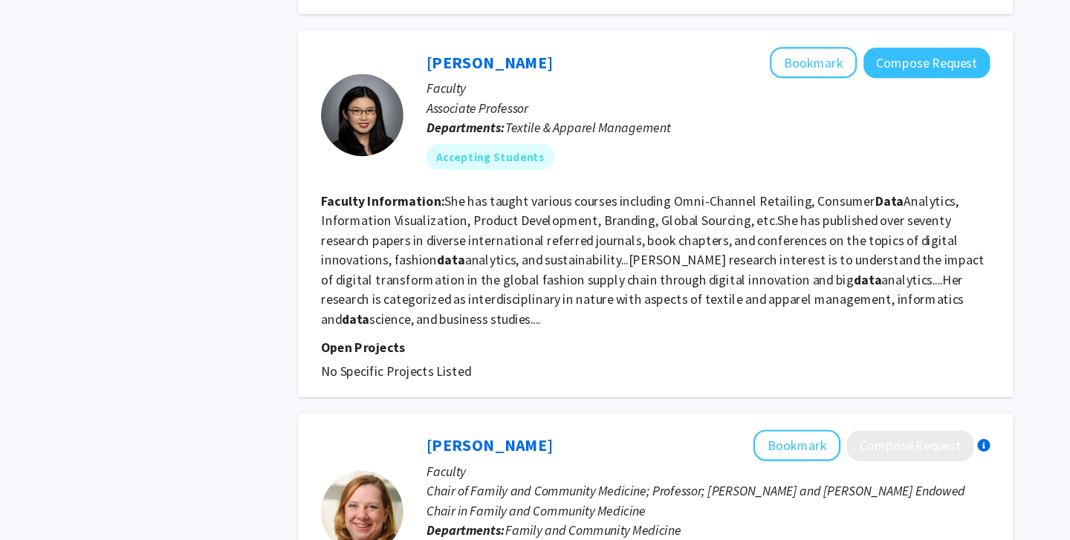
scroll to position [1165, 0]
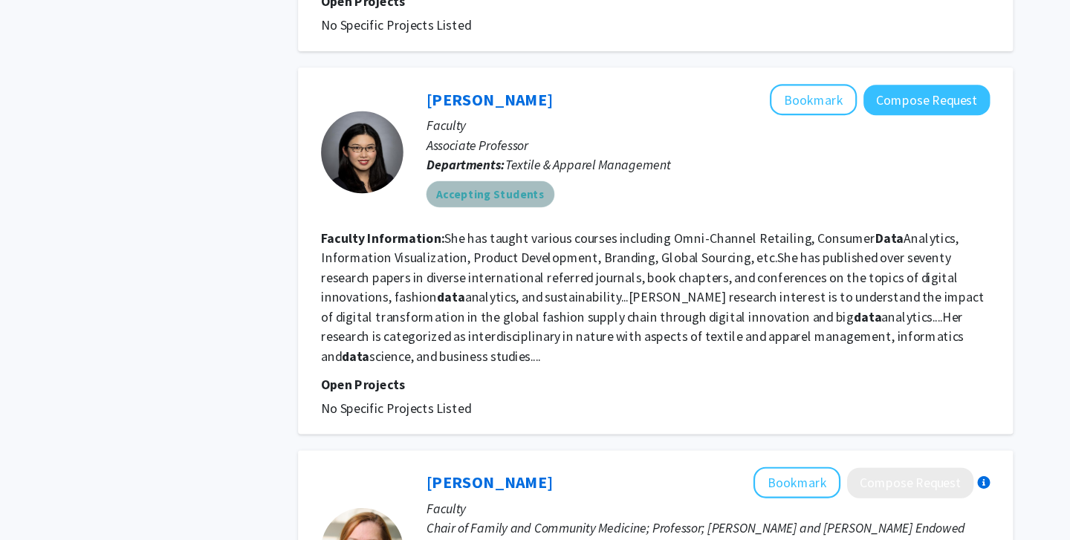
click at [504, 163] on mat-chip "Accepting Students" at bounding box center [497, 175] width 116 height 24
click at [503, 174] on div "[PERSON_NAME] Bookmark Compose Request Faculty Associate Professor Departments:…" at bounding box center [683, 137] width 531 height 123
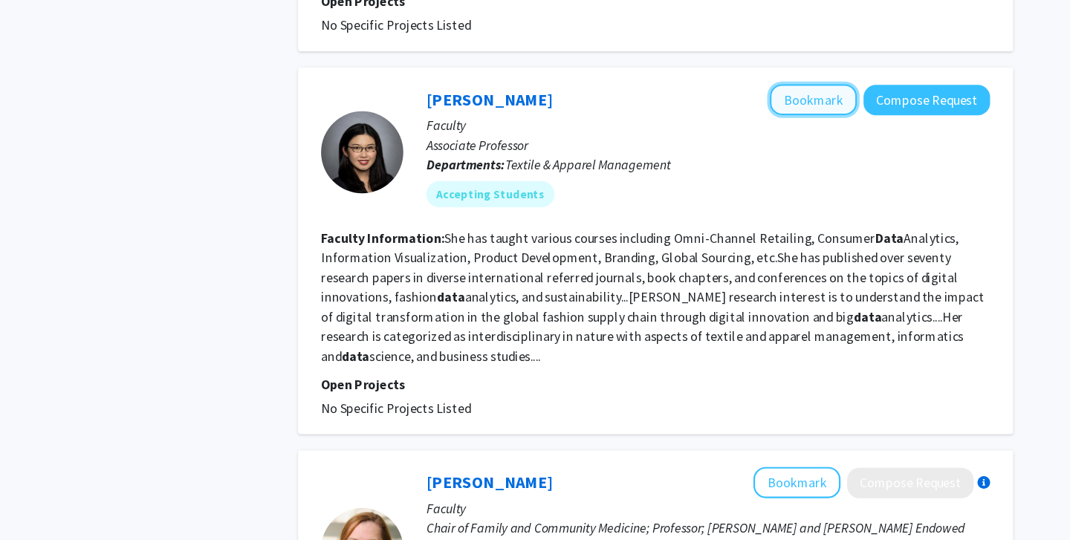
click at [804, 76] on button "Bookmark" at bounding box center [789, 90] width 79 height 28
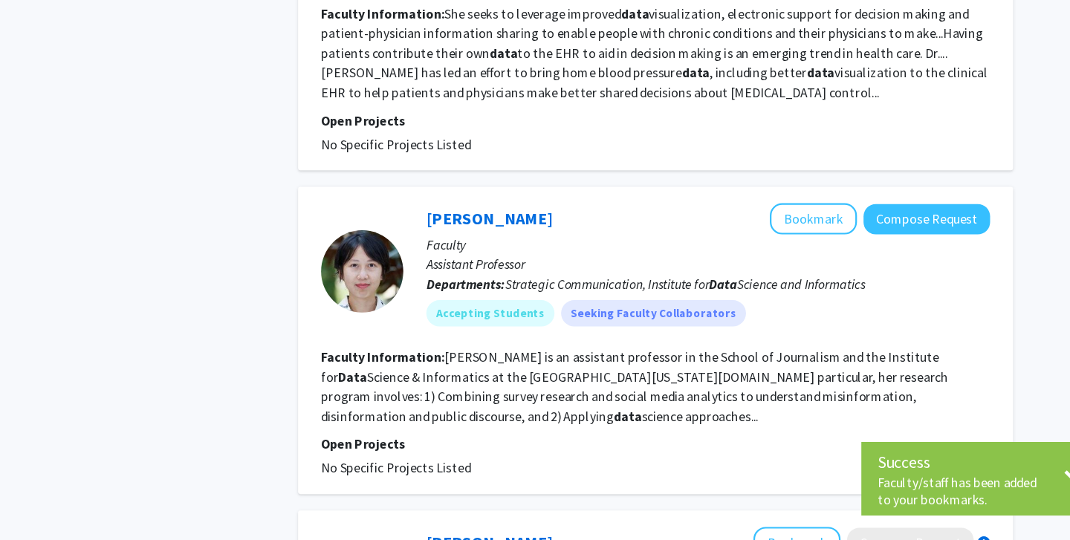
scroll to position [1720, 0]
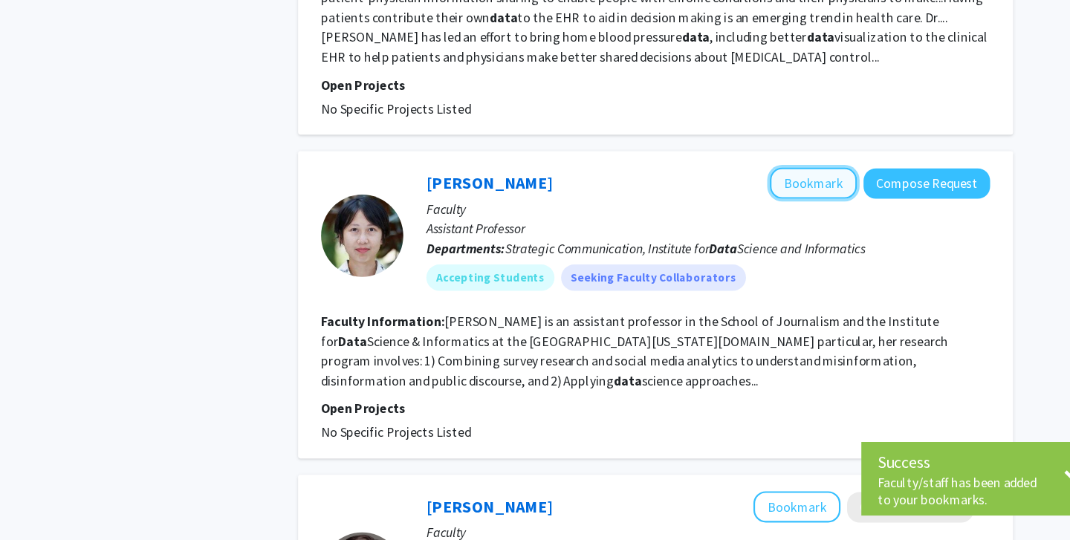
click at [786, 203] on button "Bookmark" at bounding box center [789, 217] width 79 height 28
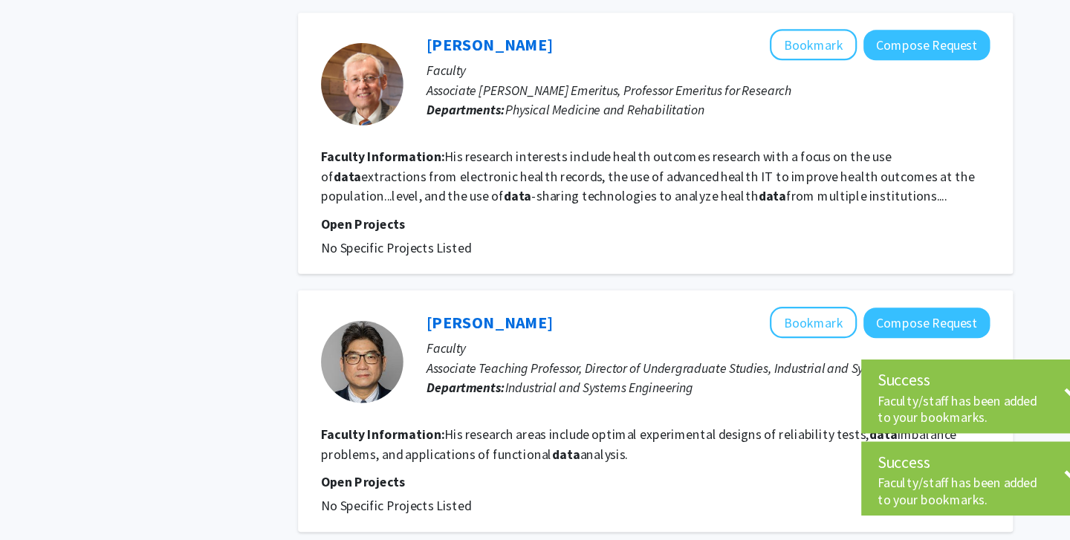
scroll to position [2577, 0]
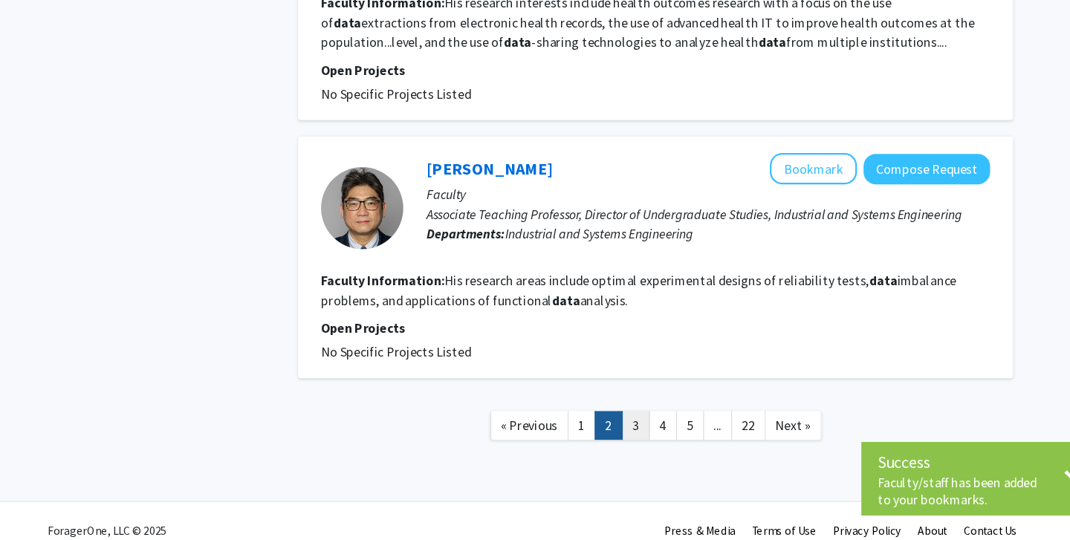
click at [629, 424] on link "3" at bounding box center [628, 437] width 25 height 26
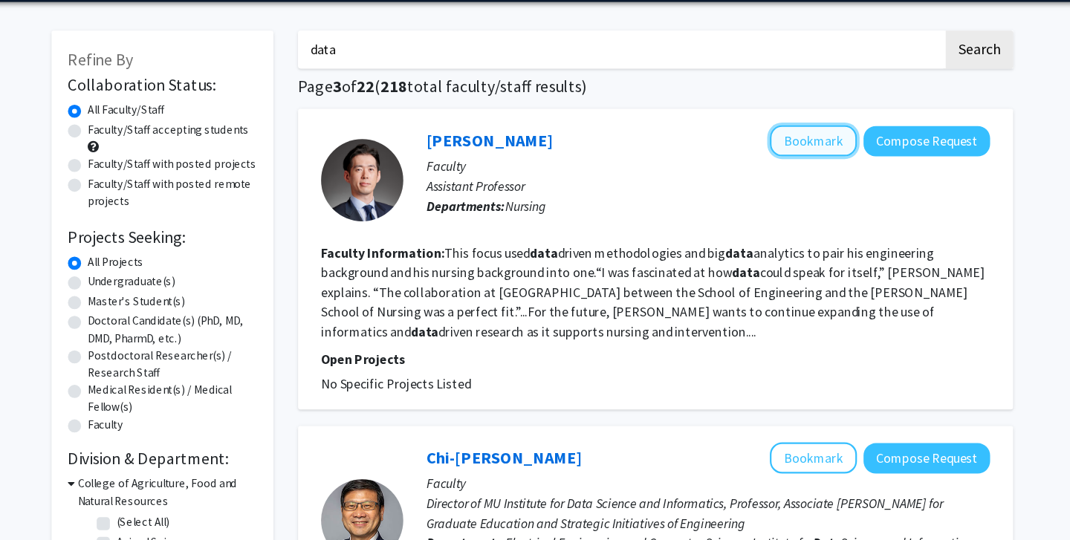
click at [801, 186] on button "Bookmark" at bounding box center [789, 179] width 79 height 28
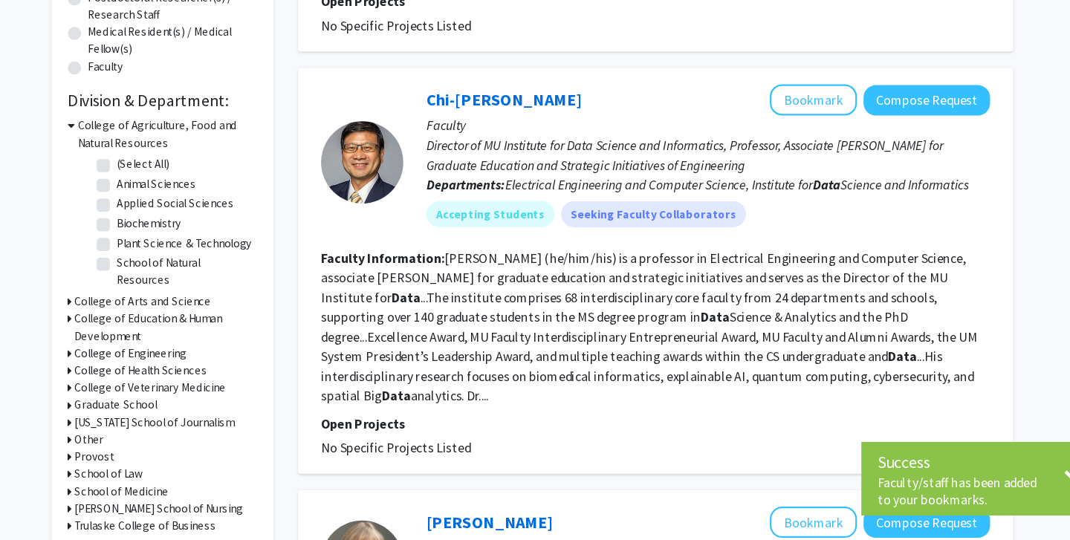
scroll to position [328, 0]
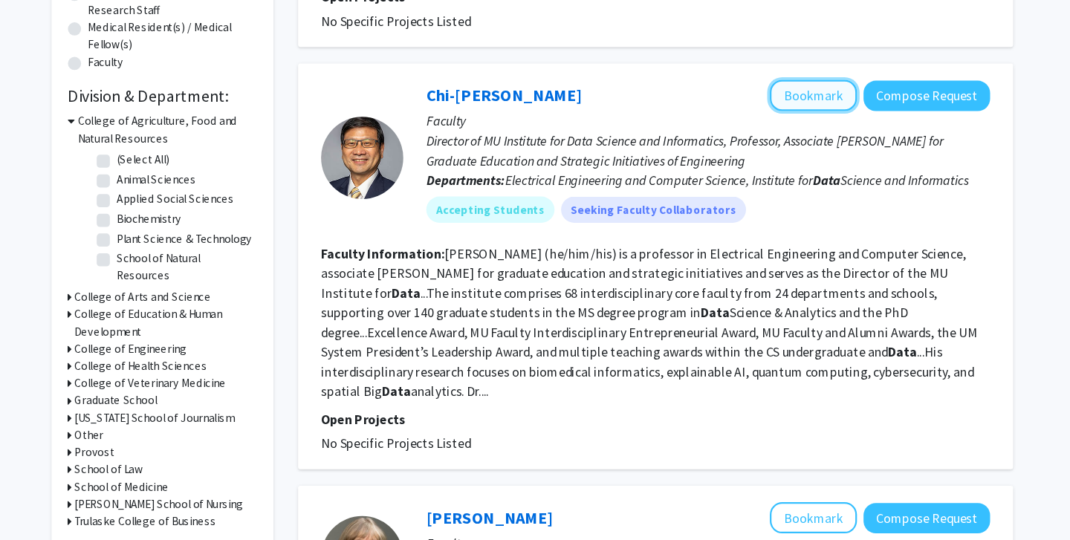
click at [801, 141] on button "Bookmark" at bounding box center [789, 138] width 79 height 28
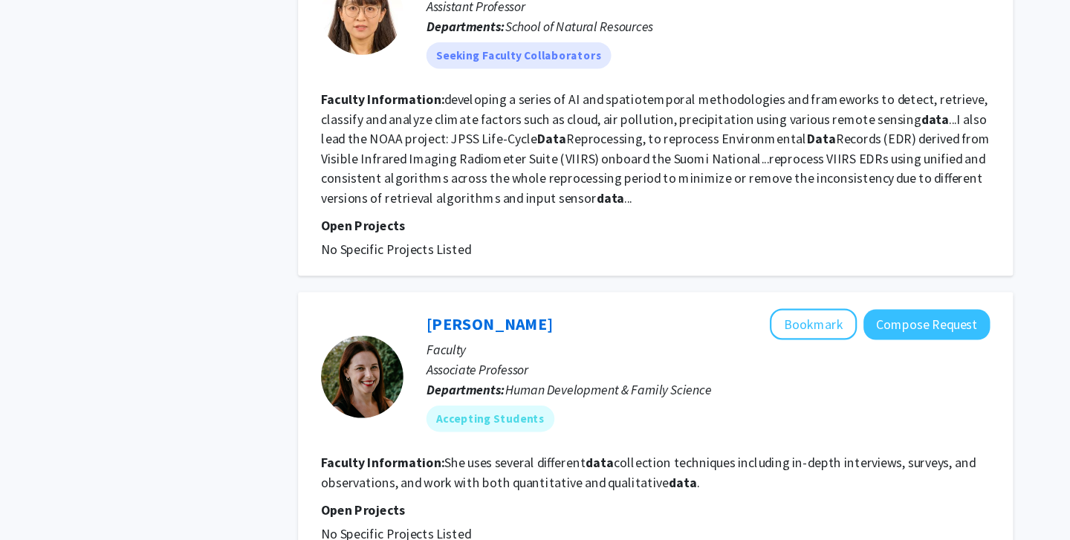
scroll to position [2214, 0]
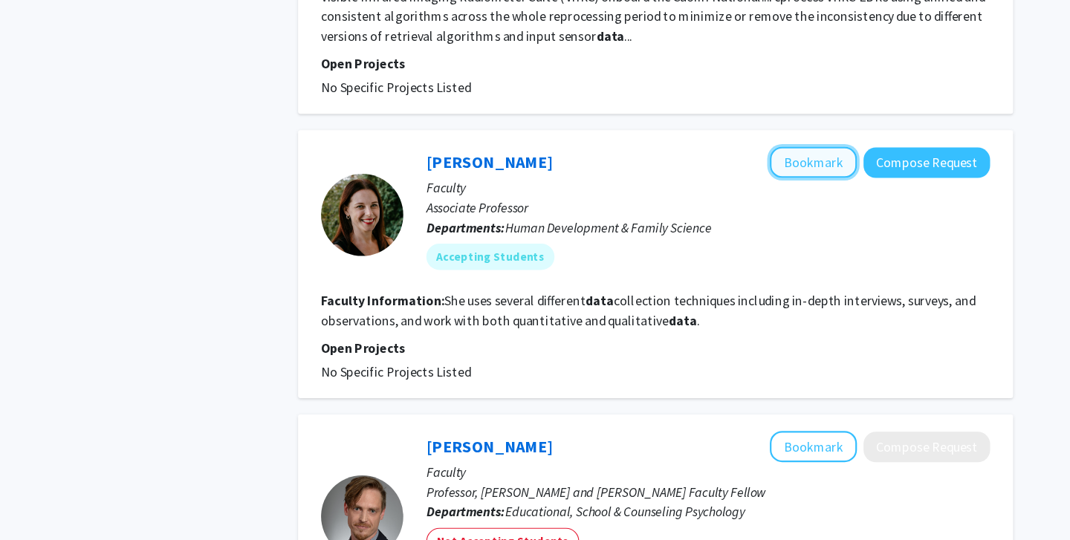
click at [801, 184] on button "Bookmark" at bounding box center [789, 198] width 79 height 28
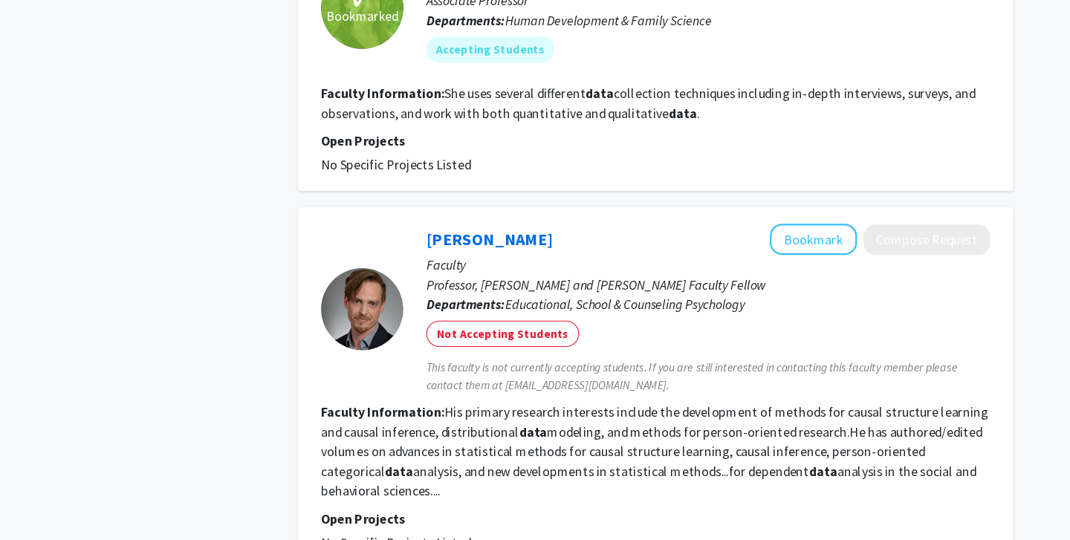
scroll to position [2768, 0]
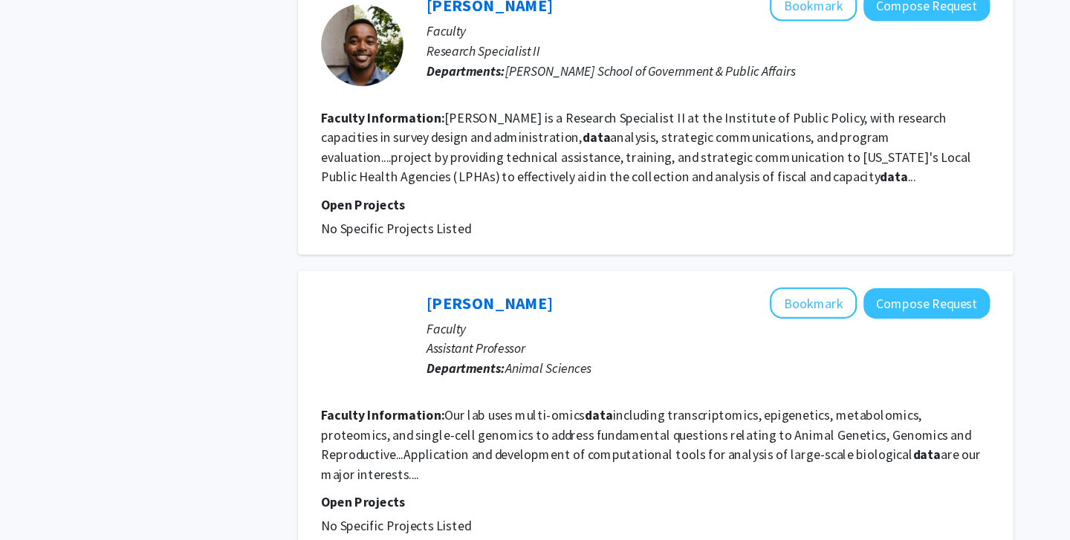
scroll to position [2439, 0]
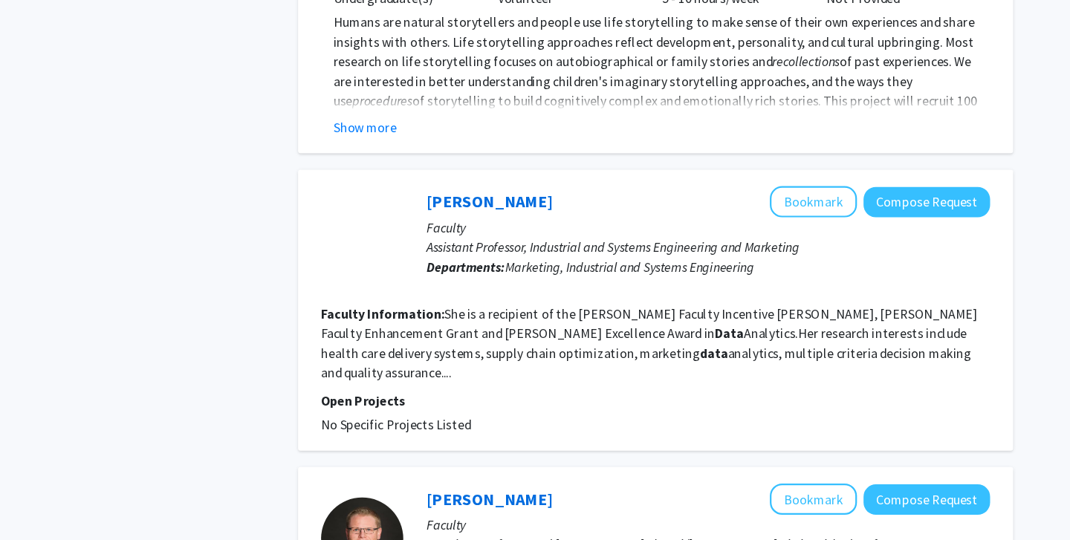
scroll to position [1445, 0]
